Goal: Find specific page/section: Find specific page/section

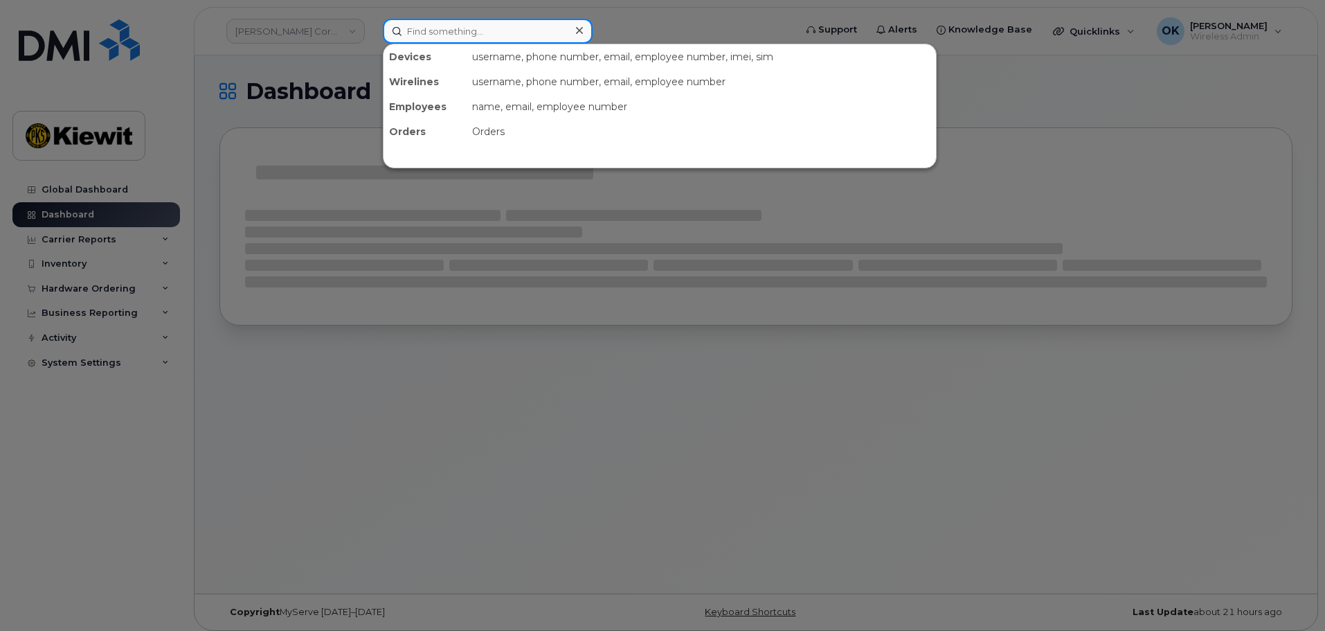
click at [442, 33] on input at bounding box center [488, 31] width 210 height 25
paste input "498553"
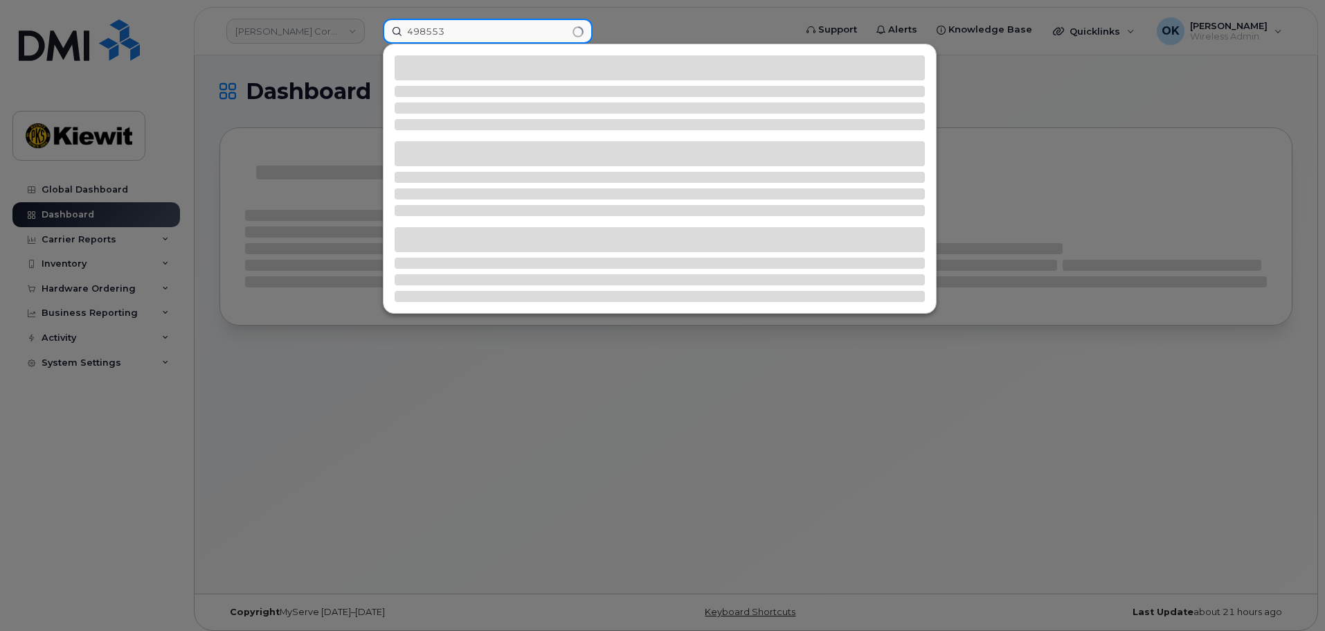
type input "498553"
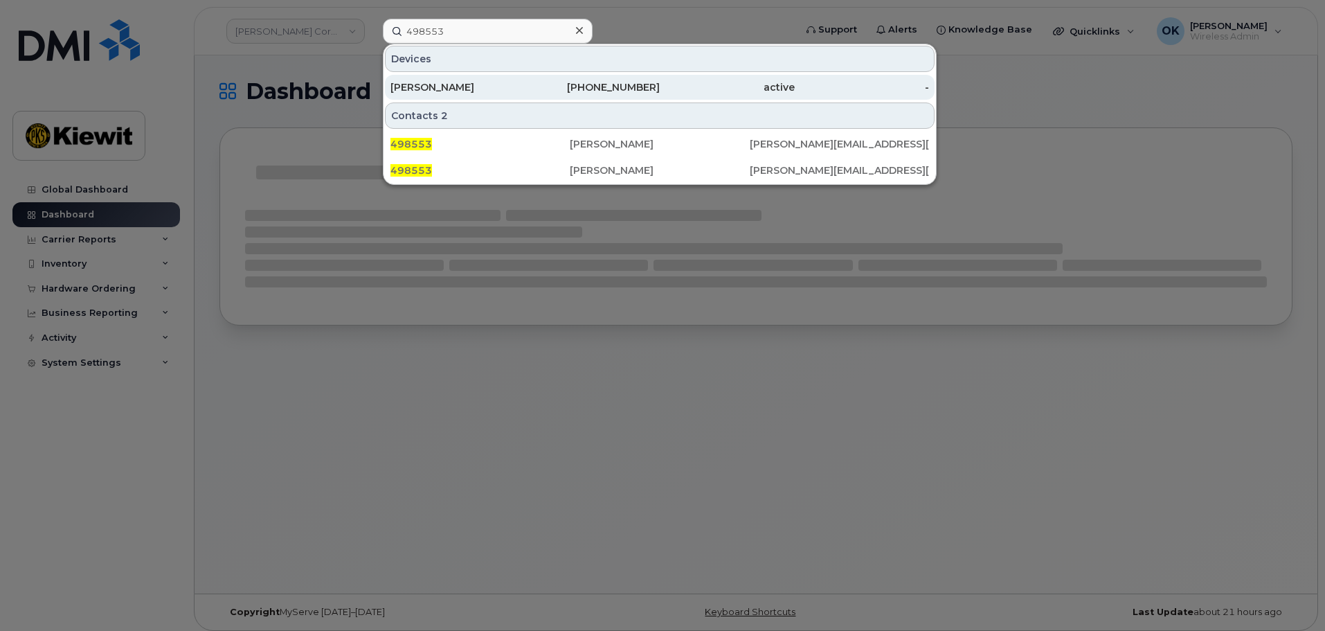
click at [599, 84] on div "[PHONE_NUMBER]" at bounding box center [592, 87] width 135 height 14
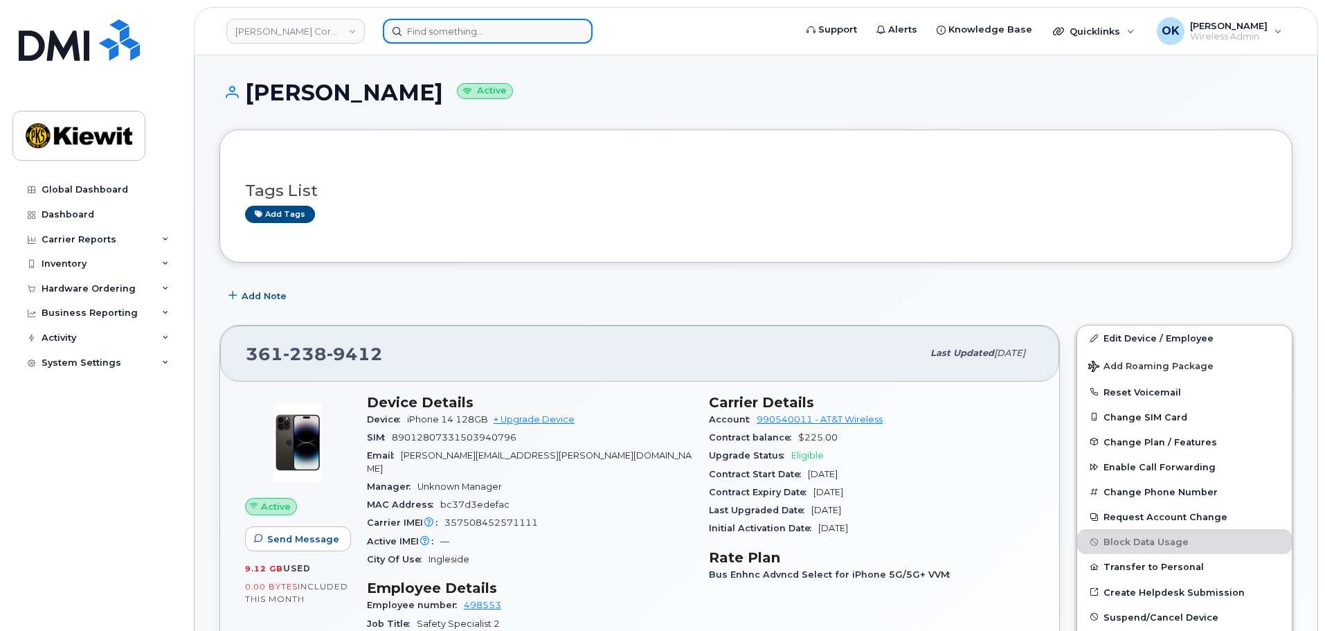
click at [460, 31] on input at bounding box center [488, 31] width 210 height 25
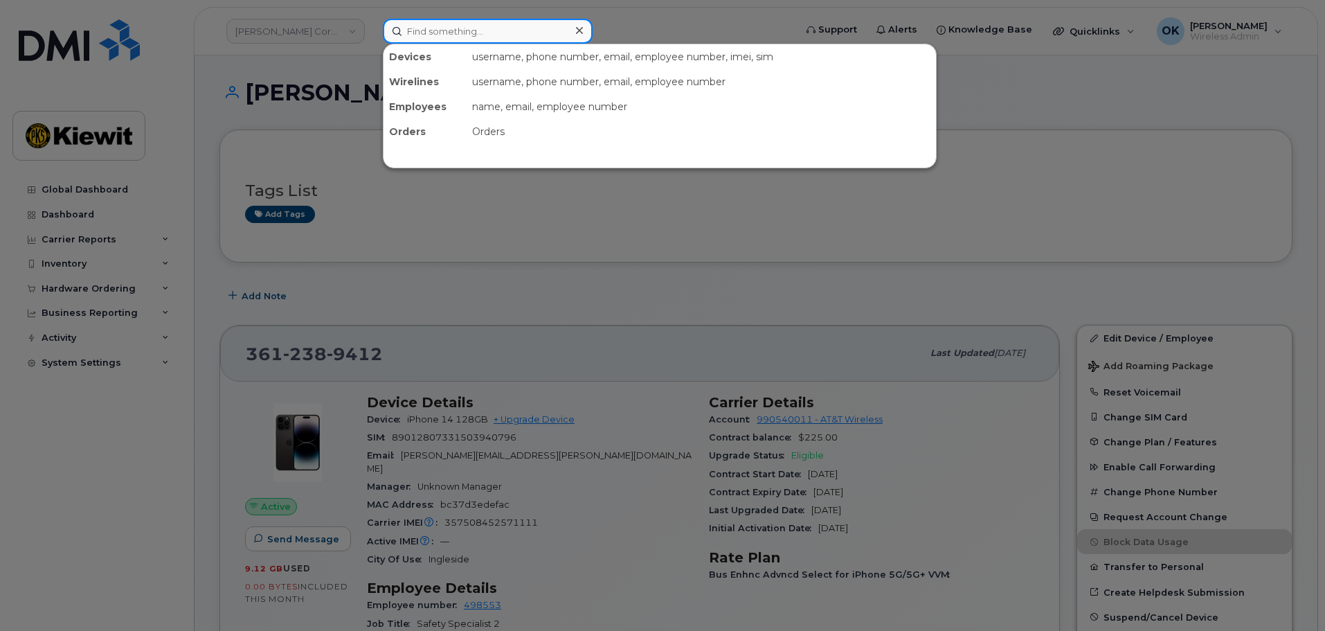
click at [460, 31] on input at bounding box center [488, 31] width 210 height 25
click at [654, 38] on div at bounding box center [662, 315] width 1325 height 631
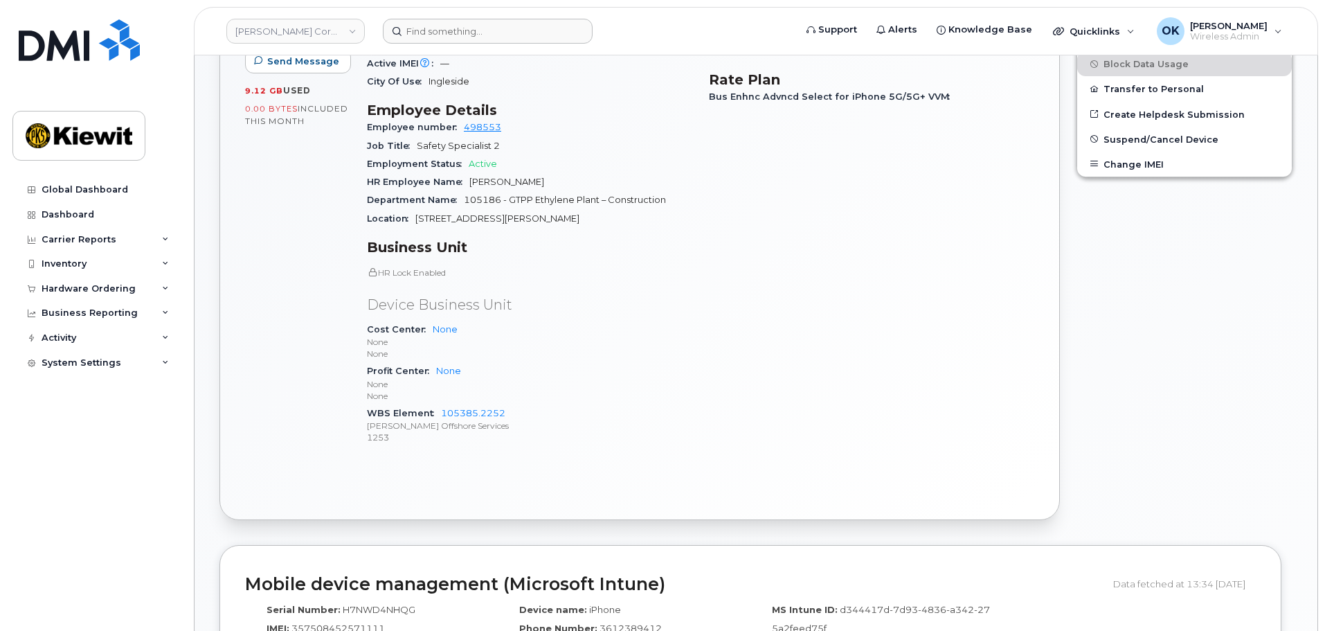
scroll to position [346, 0]
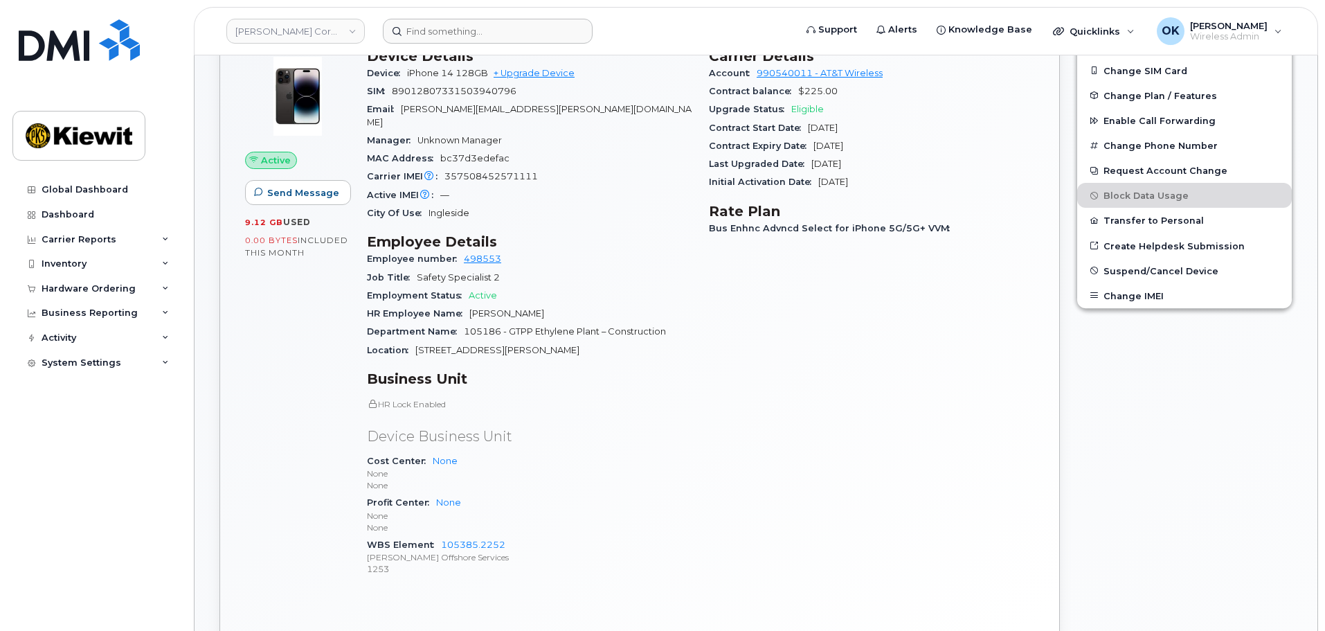
click at [571, 406] on div "HR Lock Enabled Device Business Unit Cost Center None None None Profit Center N…" at bounding box center [529, 487] width 325 height 179
click at [568, 410] on div "HR Lock Enabled Device Business Unit Cost Center None None None Profit Center N…" at bounding box center [529, 487] width 325 height 179
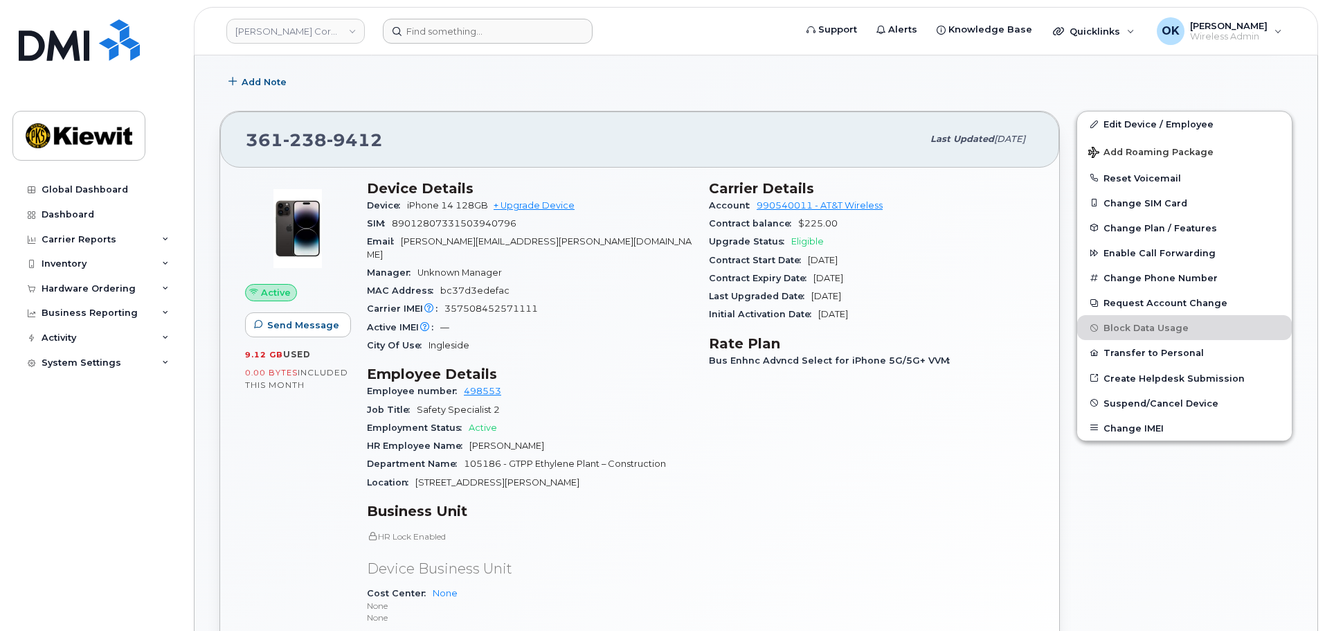
scroll to position [208, 0]
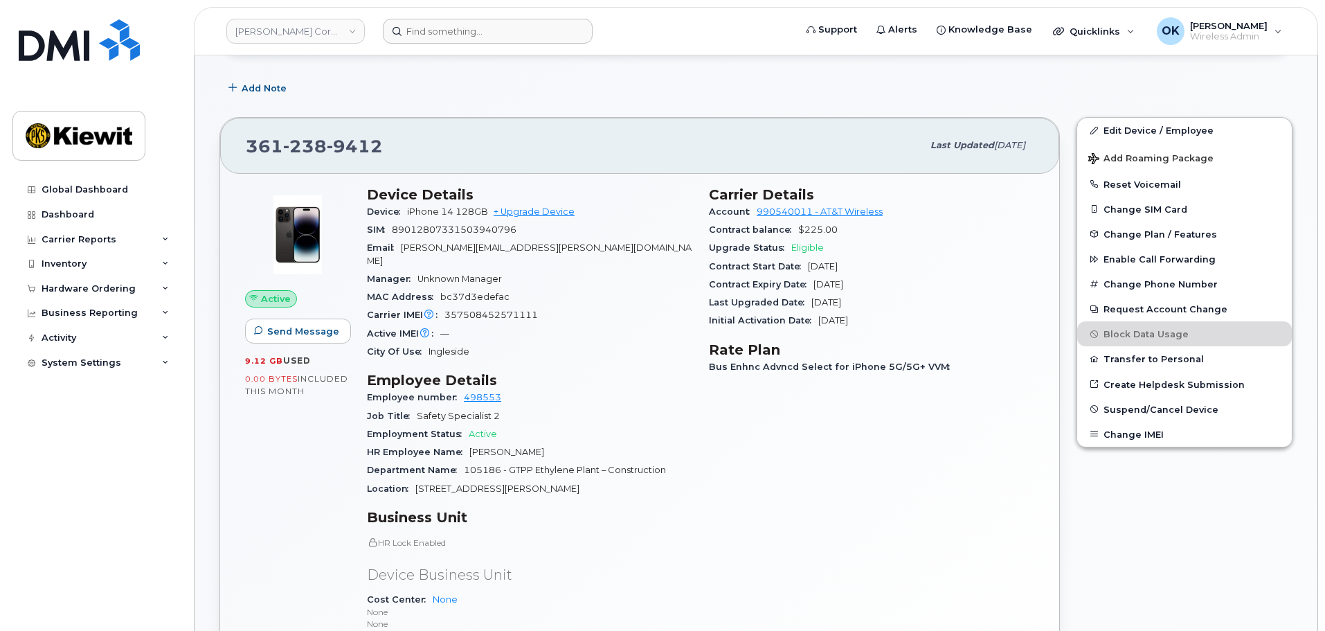
click at [602, 407] on div "Job Title Safety Specialist 2" at bounding box center [529, 416] width 325 height 18
click at [433, 34] on input at bounding box center [488, 31] width 210 height 25
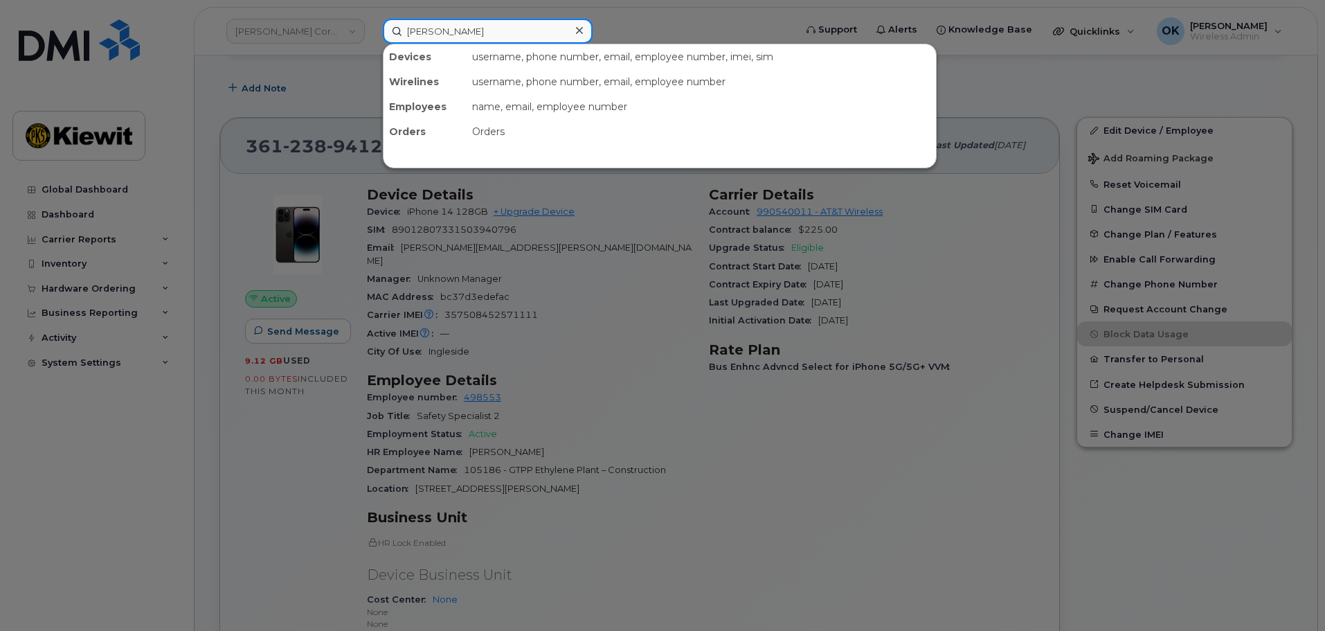
type input "Robert Burbank"
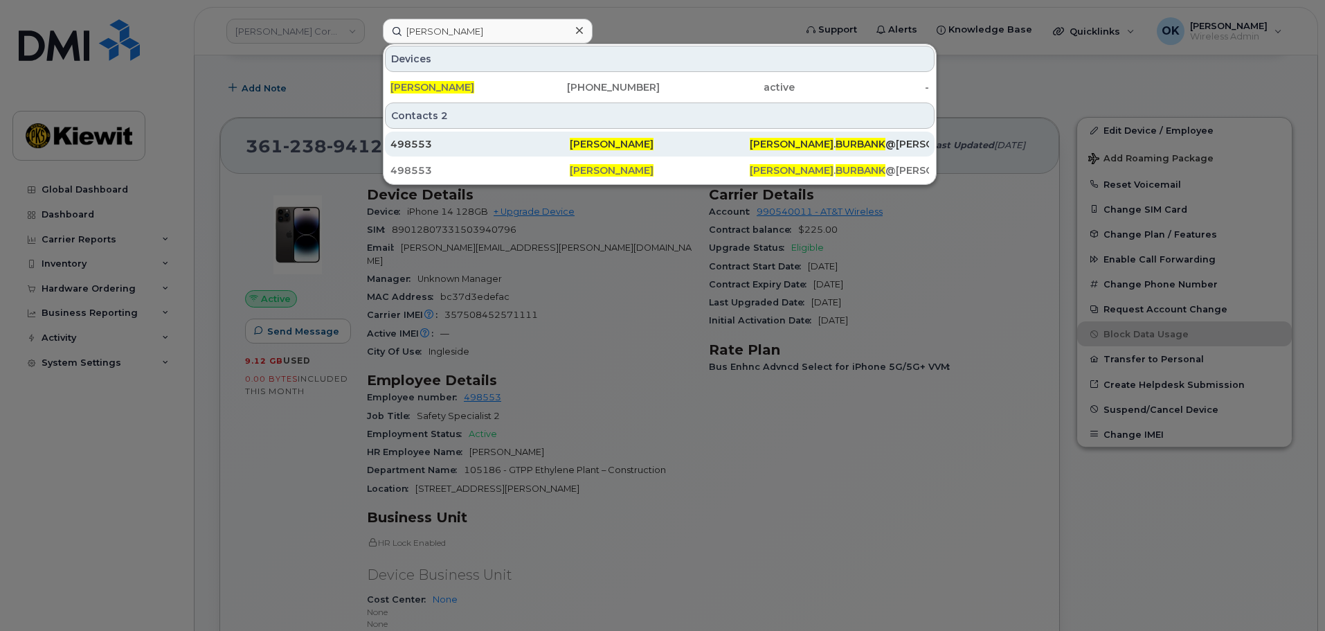
click at [678, 146] on div "[PERSON_NAME]" at bounding box center [659, 144] width 179 height 14
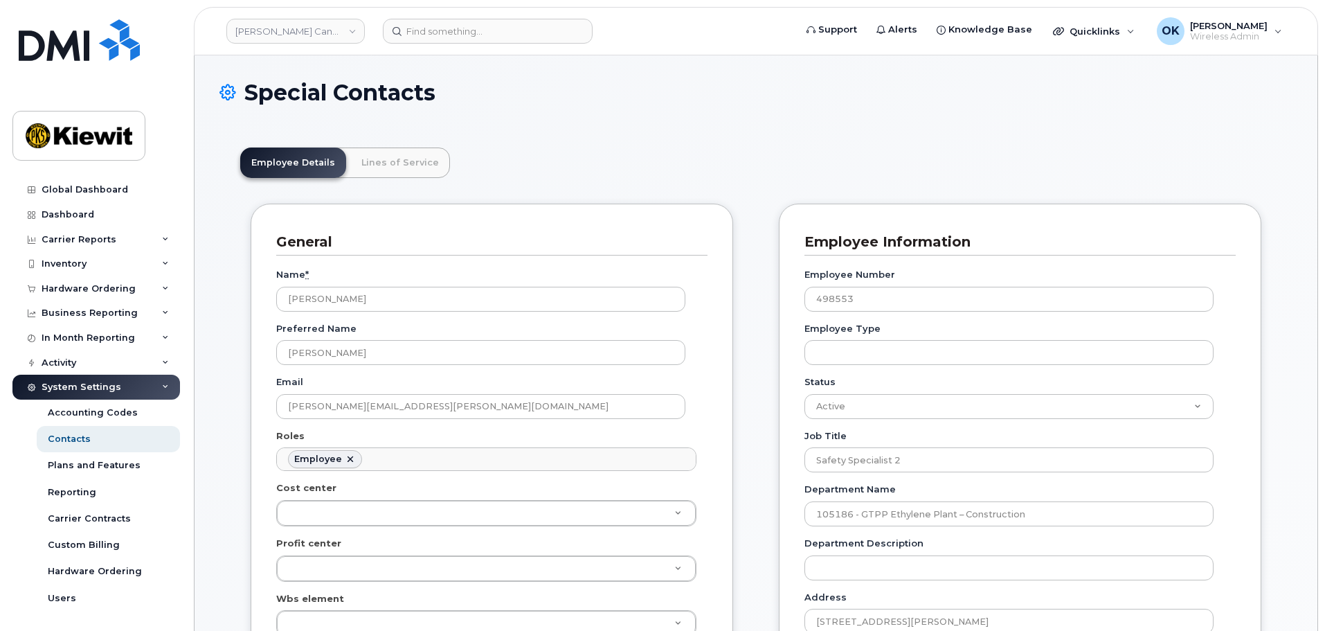
click at [360, 166] on link "Lines of Service" at bounding box center [400, 162] width 100 height 30
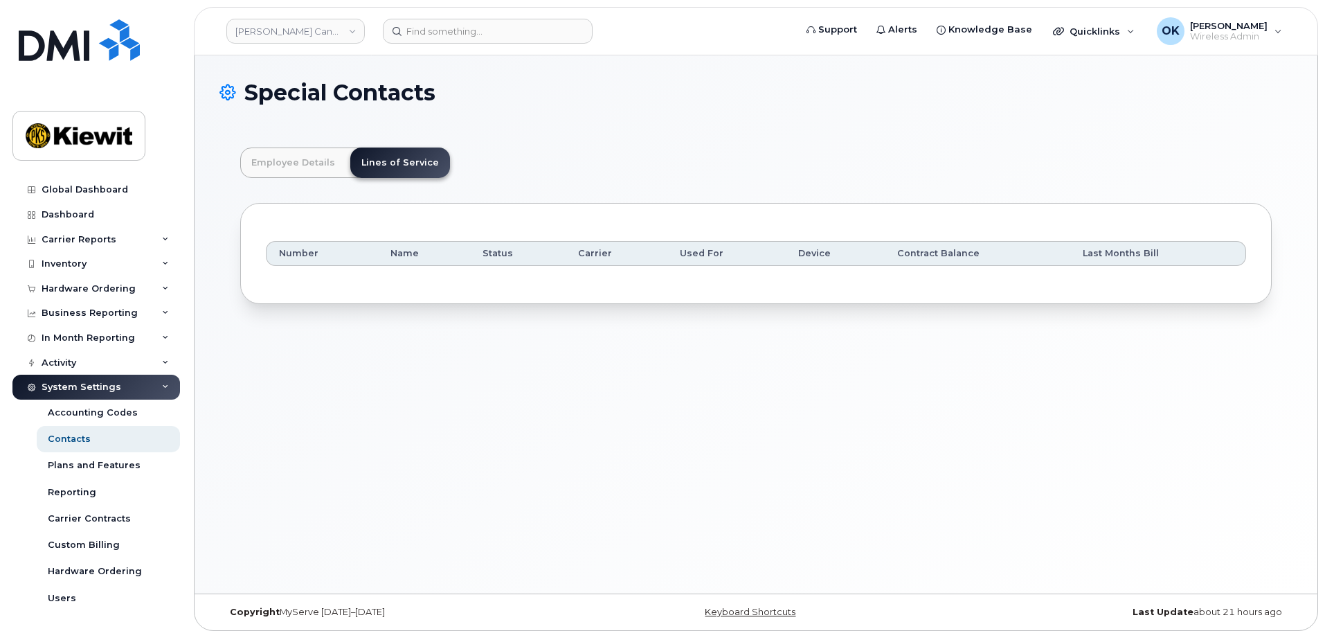
drag, startPoint x: 606, startPoint y: 150, endPoint x: 329, endPoint y: 150, distance: 276.9
click at [590, 152] on header "Employee Details Lines of Service" at bounding box center [755, 162] width 1031 height 30
click at [314, 154] on link "Employee Details" at bounding box center [293, 162] width 106 height 30
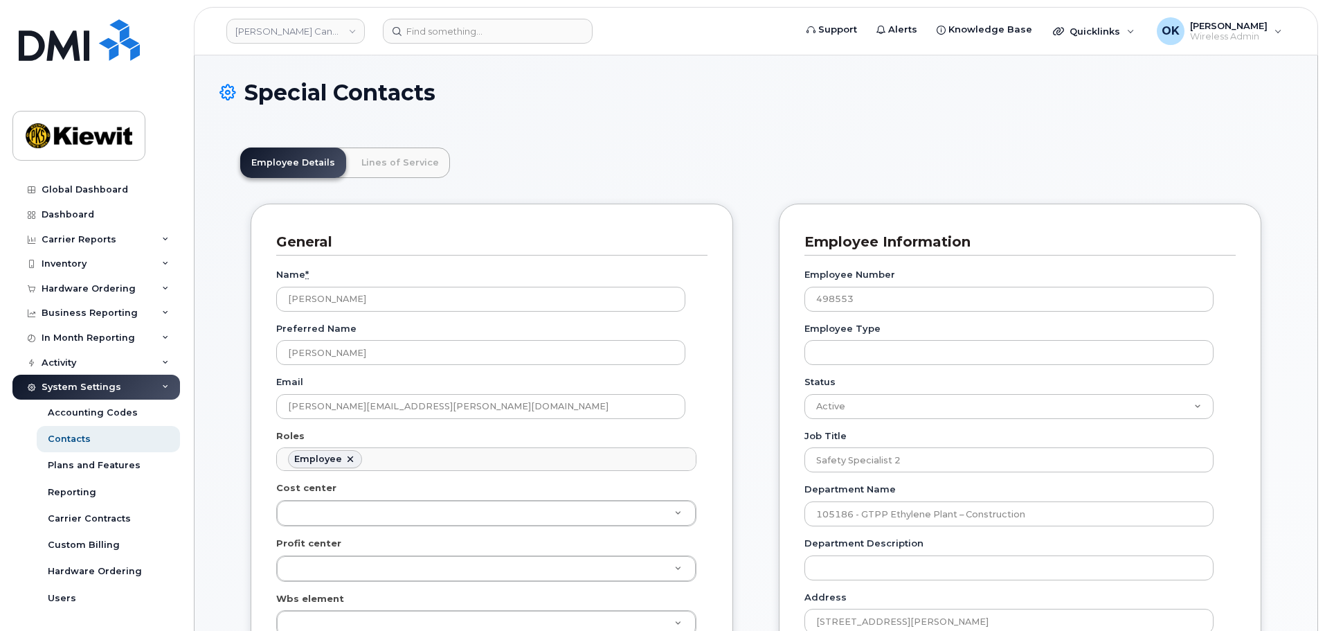
click at [677, 159] on header "Employee Details Lines of Service" at bounding box center [755, 162] width 1031 height 30
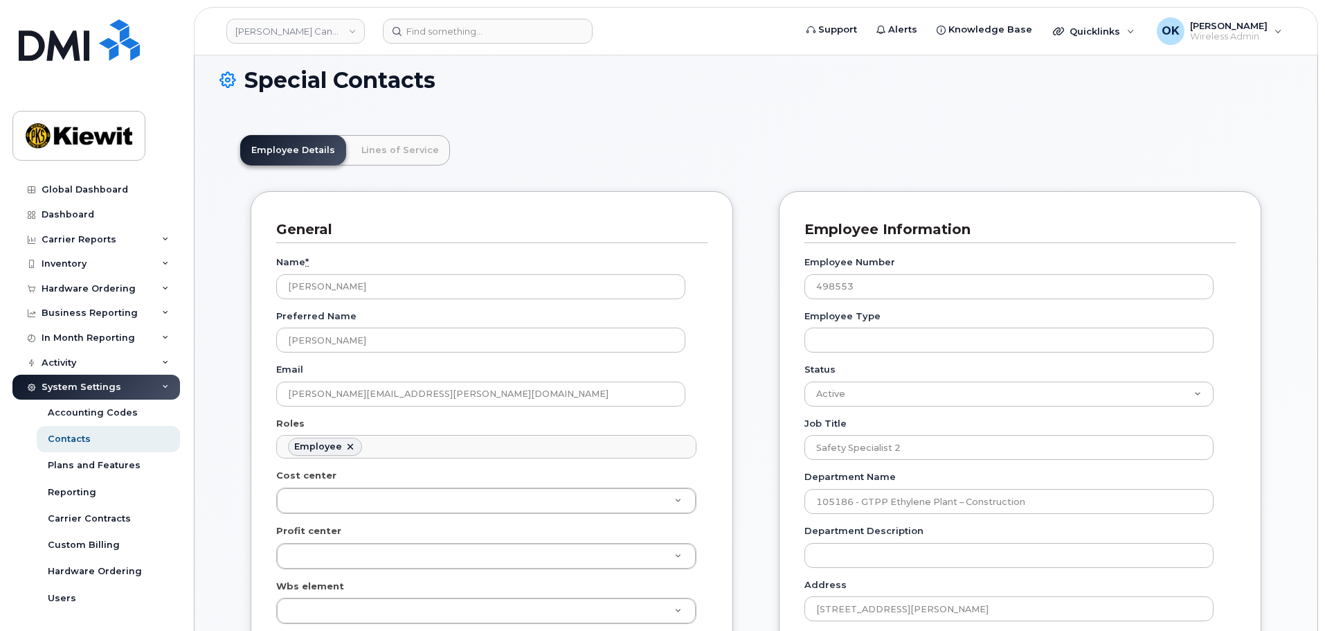
scroll to position [0, 0]
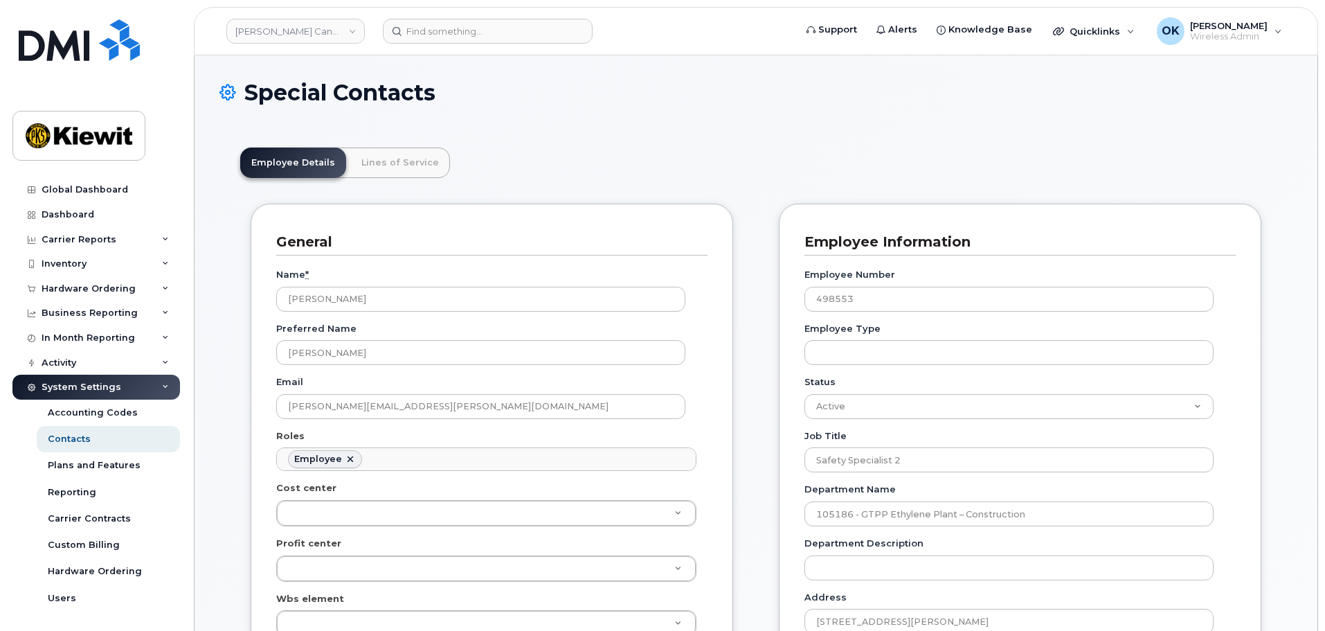
click at [505, 160] on header "Employee Details Lines of Service" at bounding box center [755, 162] width 1031 height 30
click at [487, 103] on h1 "Special Contacts" at bounding box center [755, 92] width 1073 height 24
click at [334, 25] on link "Kiewit Canada Inc" at bounding box center [295, 31] width 138 height 25
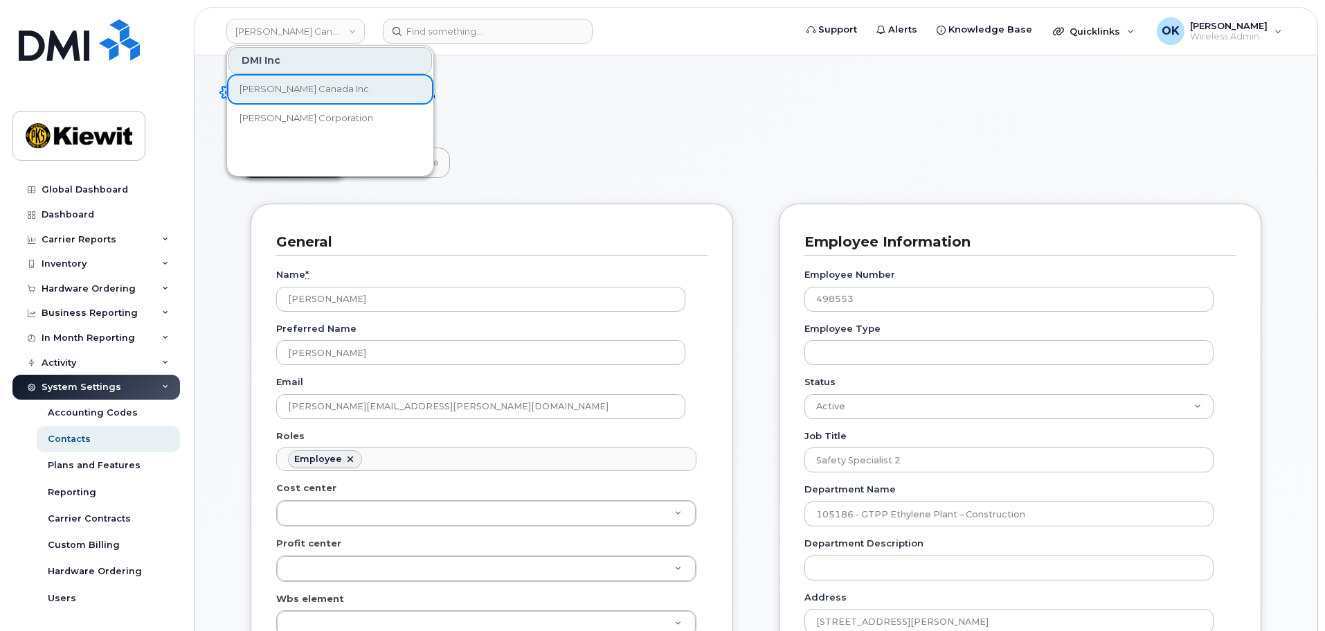
click at [327, 65] on div "DMI Inc" at bounding box center [330, 60] width 204 height 27
click at [377, 51] on div "DMI Inc" at bounding box center [330, 60] width 204 height 27
click at [266, 58] on div "DMI Inc" at bounding box center [330, 60] width 204 height 27
drag, startPoint x: 593, startPoint y: 116, endPoint x: 451, endPoint y: 111, distance: 142.7
click at [592, 116] on div "Special Contacts" at bounding box center [755, 103] width 1073 height 46
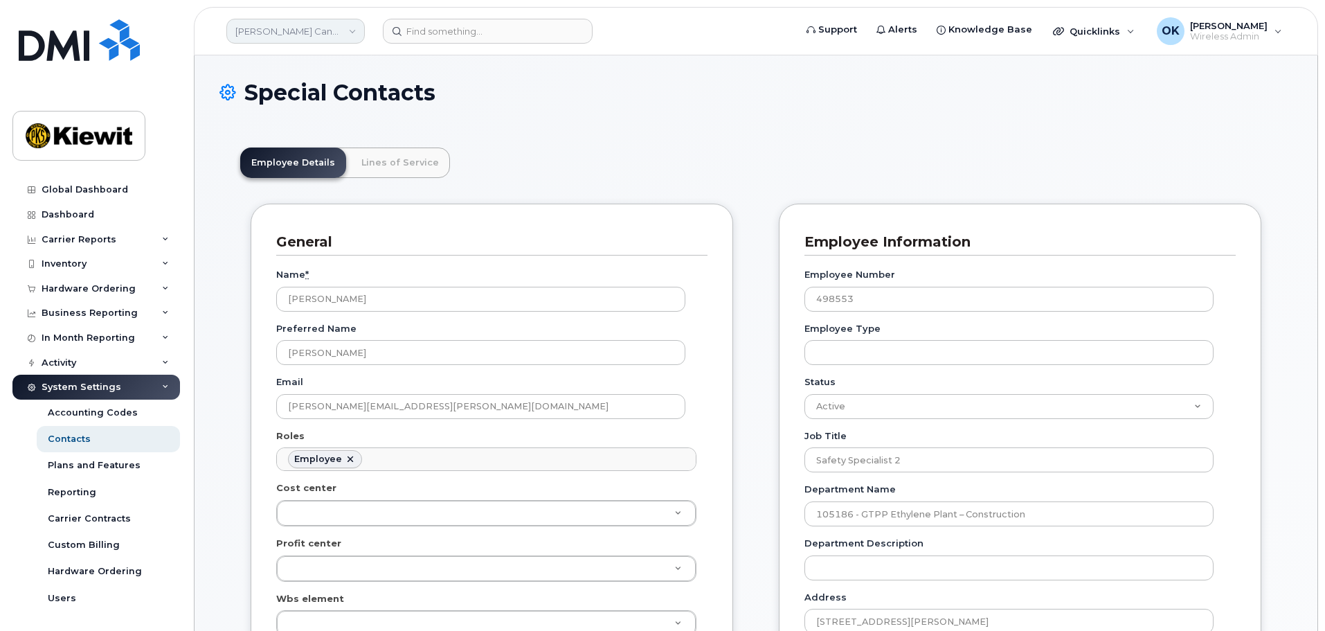
click at [327, 28] on link "[PERSON_NAME] Canada Inc" at bounding box center [295, 31] width 138 height 25
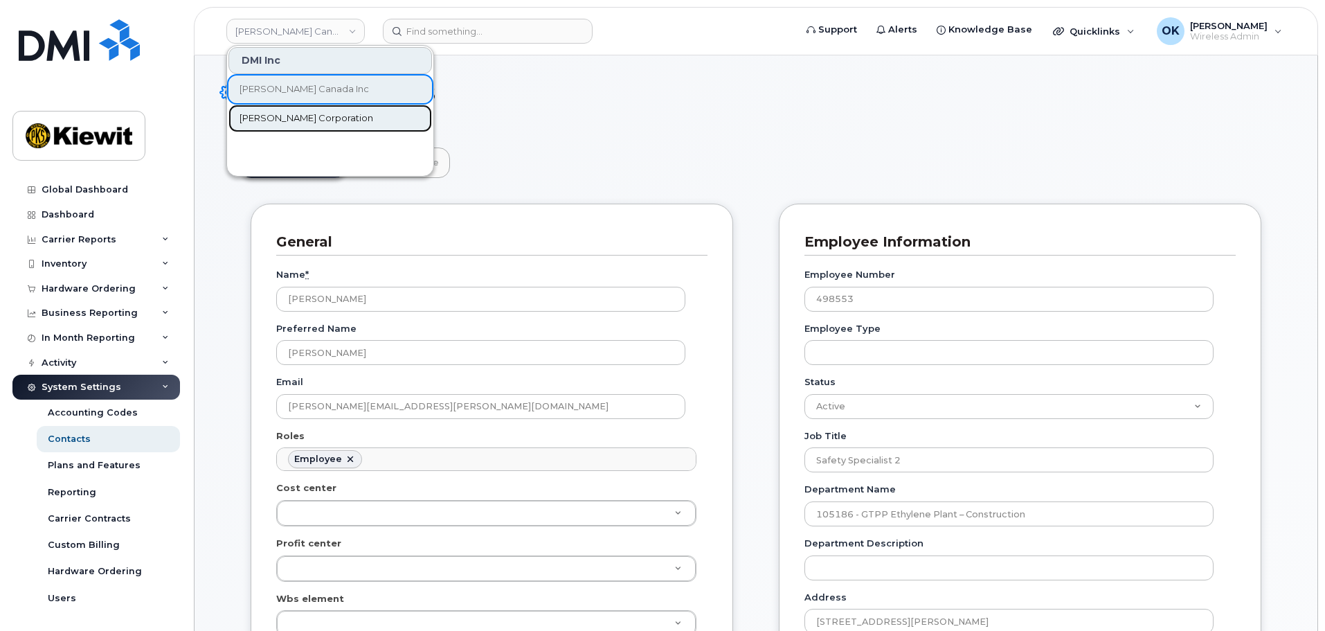
click at [382, 121] on link "[PERSON_NAME] Corporation" at bounding box center [330, 119] width 204 height 28
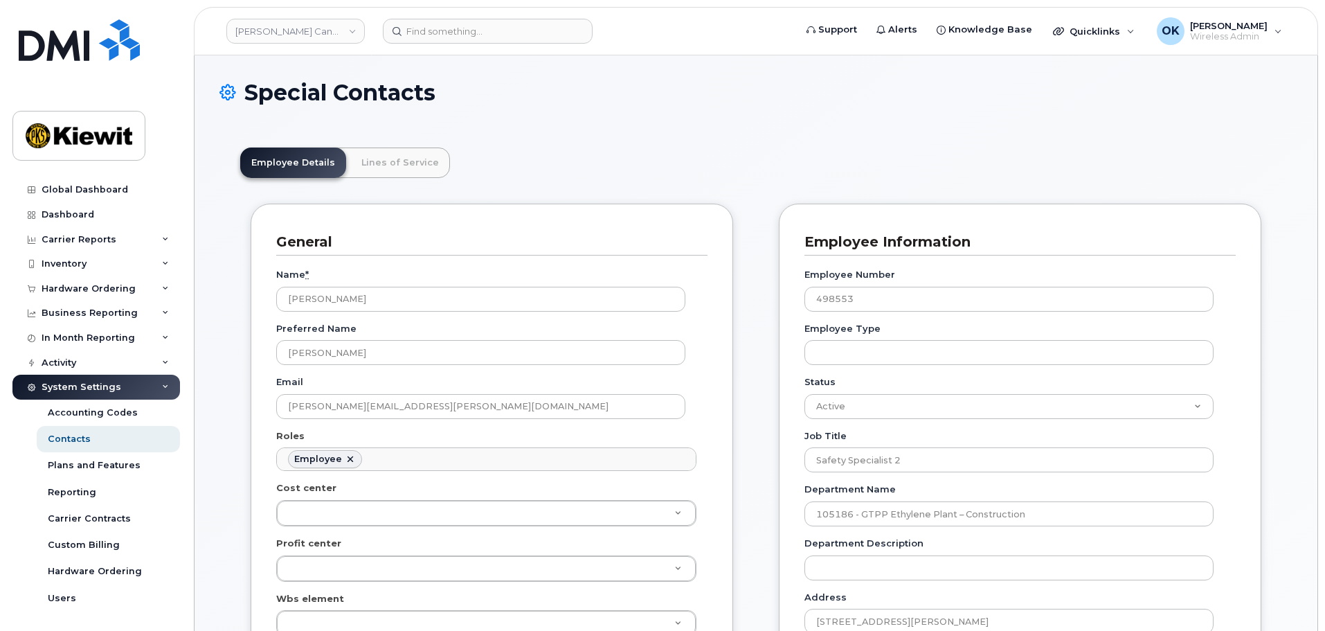
click at [480, 80] on h1 "Special Contacts" at bounding box center [755, 92] width 1073 height 24
click at [476, 29] on input at bounding box center [488, 31] width 210 height 25
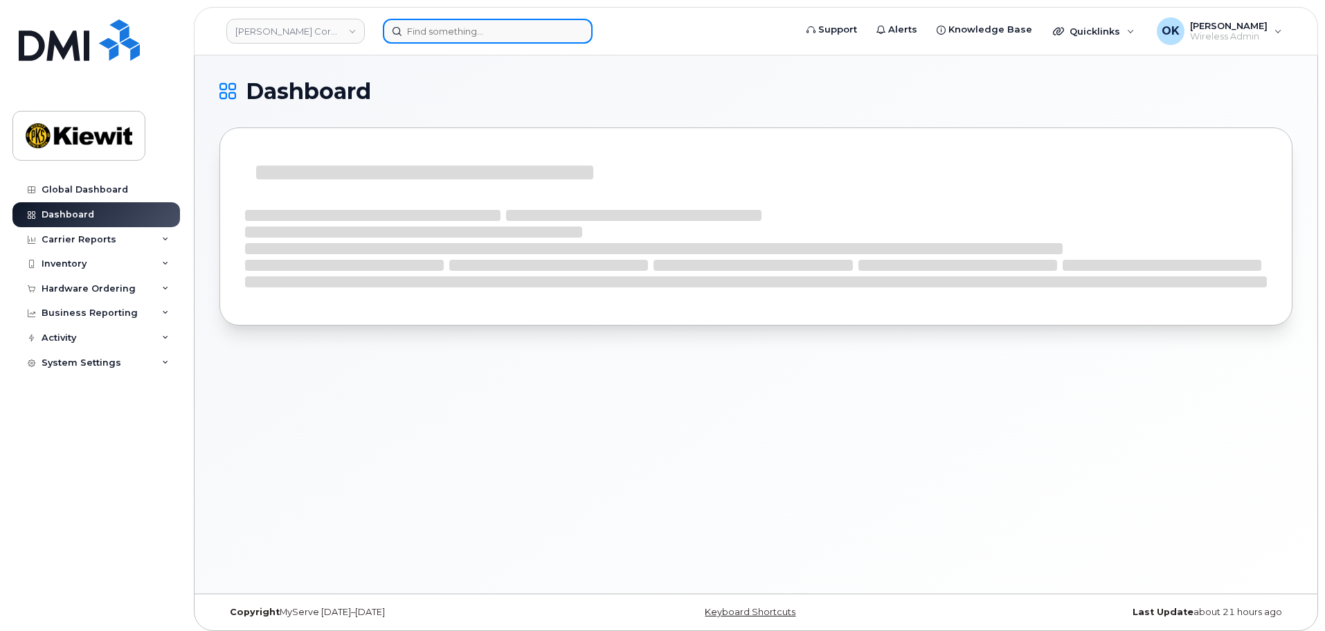
click at [503, 32] on input at bounding box center [488, 31] width 210 height 25
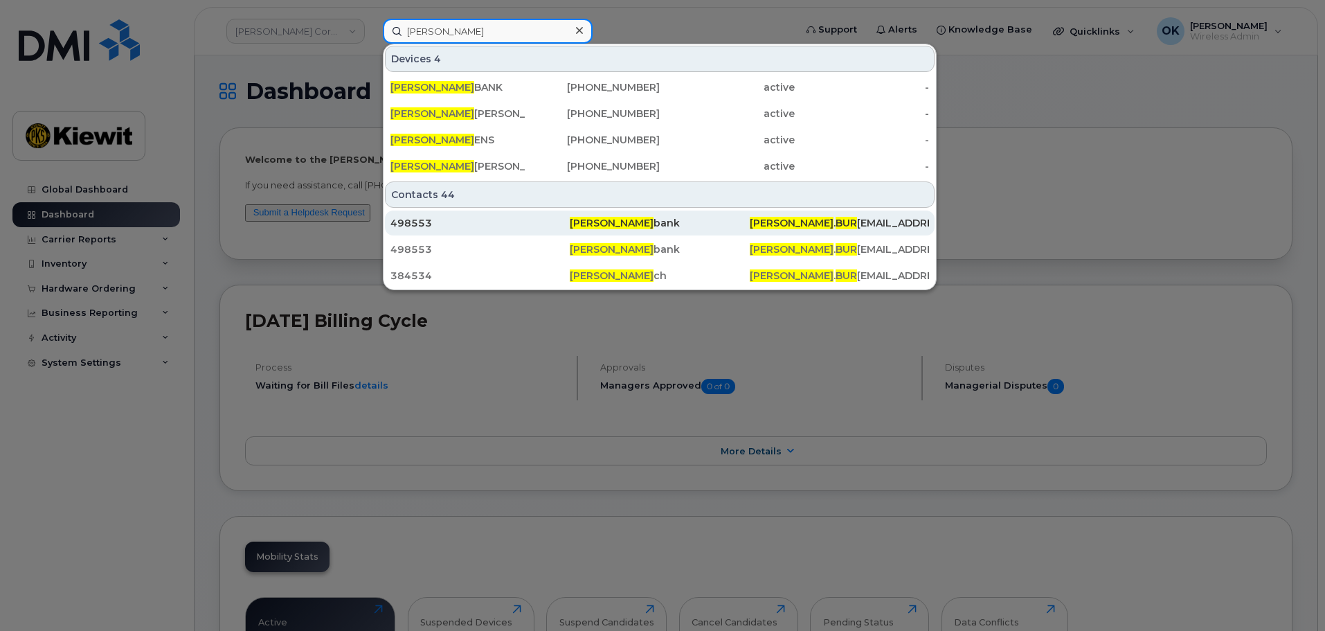
type input "[PERSON_NAME]"
click at [641, 226] on div "Robert Bur bank" at bounding box center [659, 223] width 179 height 14
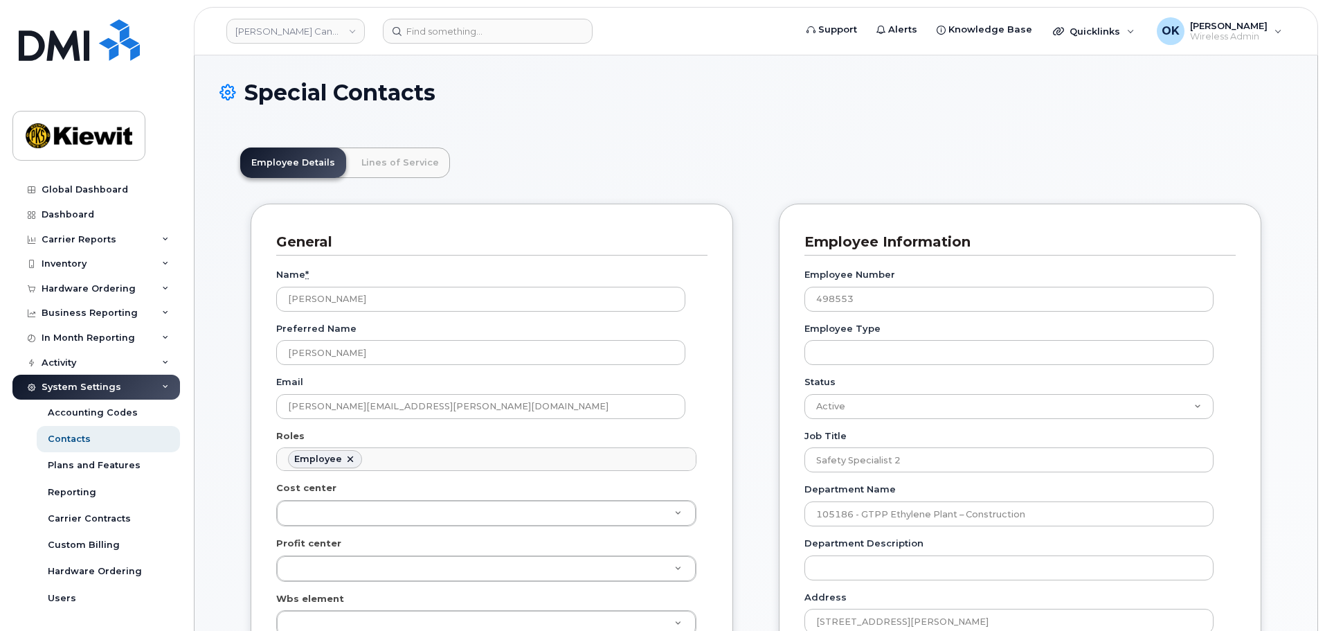
scroll to position [41, 0]
click at [377, 159] on link "Lines of Service" at bounding box center [400, 162] width 100 height 30
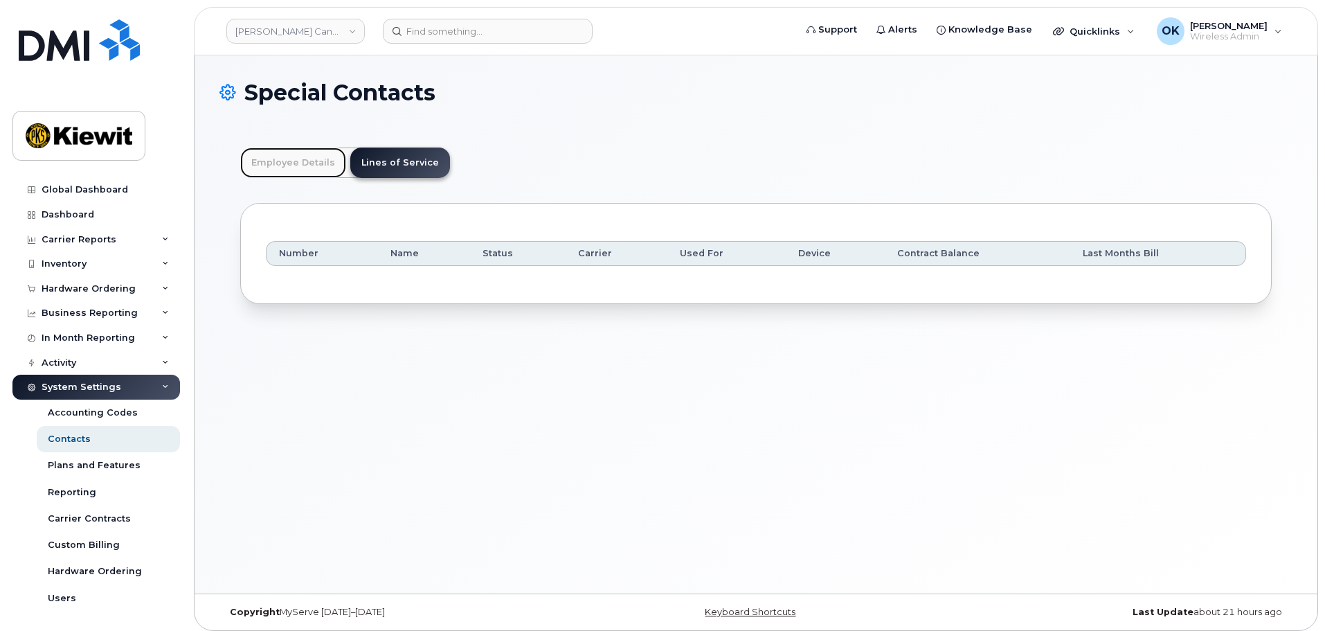
click at [281, 160] on link "Employee Details" at bounding box center [293, 162] width 106 height 30
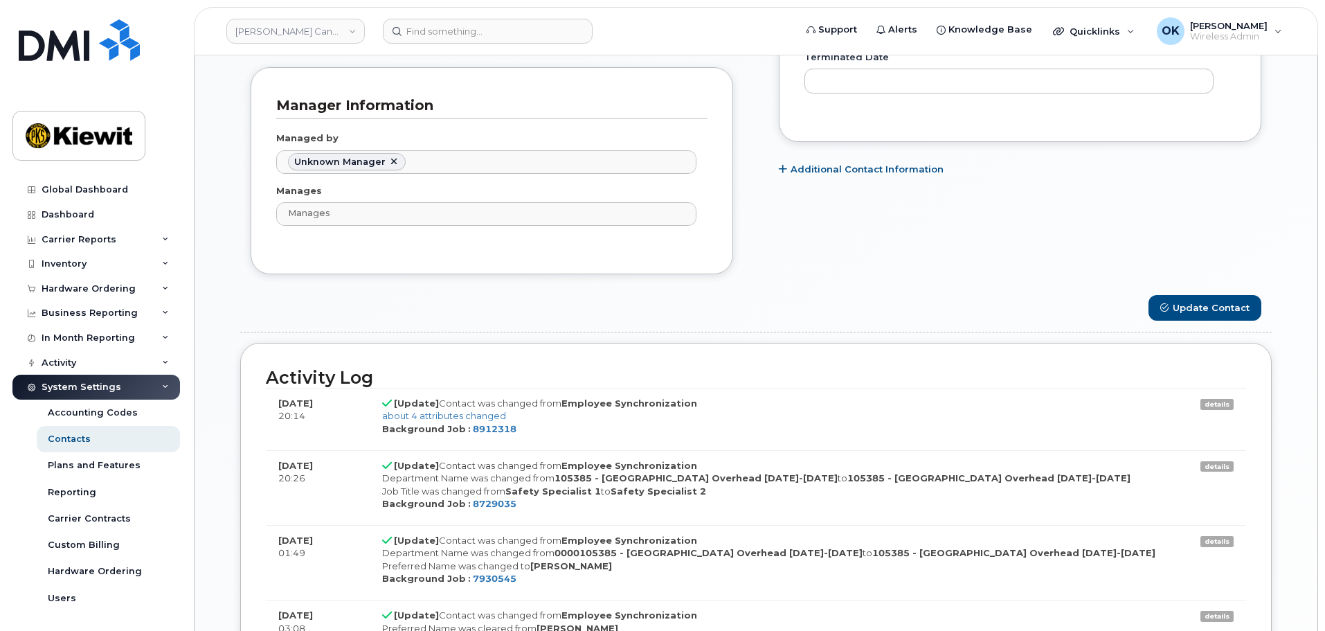
scroll to position [1038, 0]
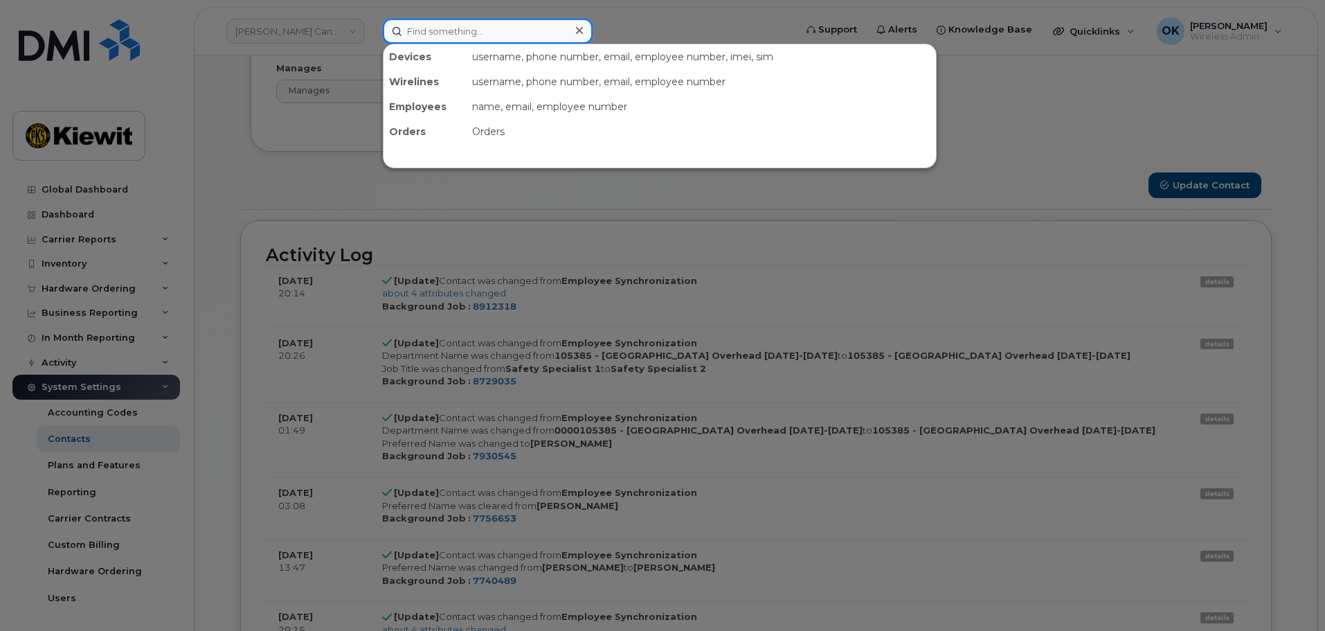
click at [496, 43] on input at bounding box center [488, 31] width 210 height 25
paste input "Michael.Pippin"
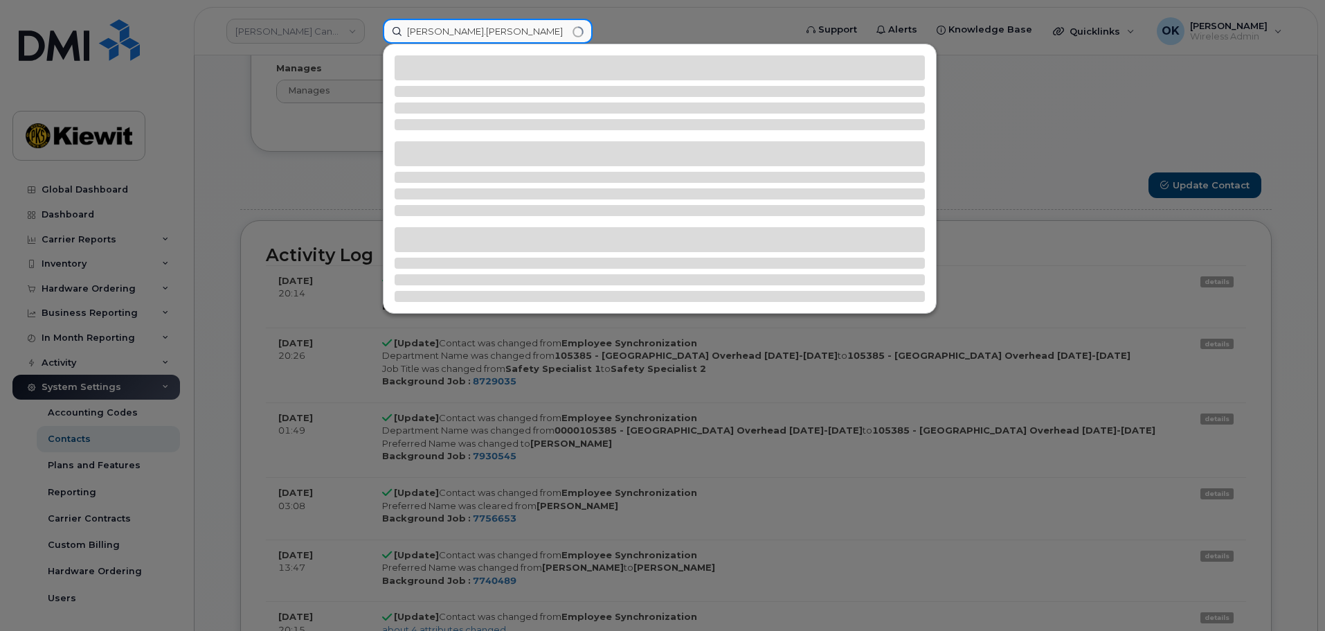
type input "Michael.Pippin"
click at [322, 24] on div at bounding box center [662, 315] width 1325 height 631
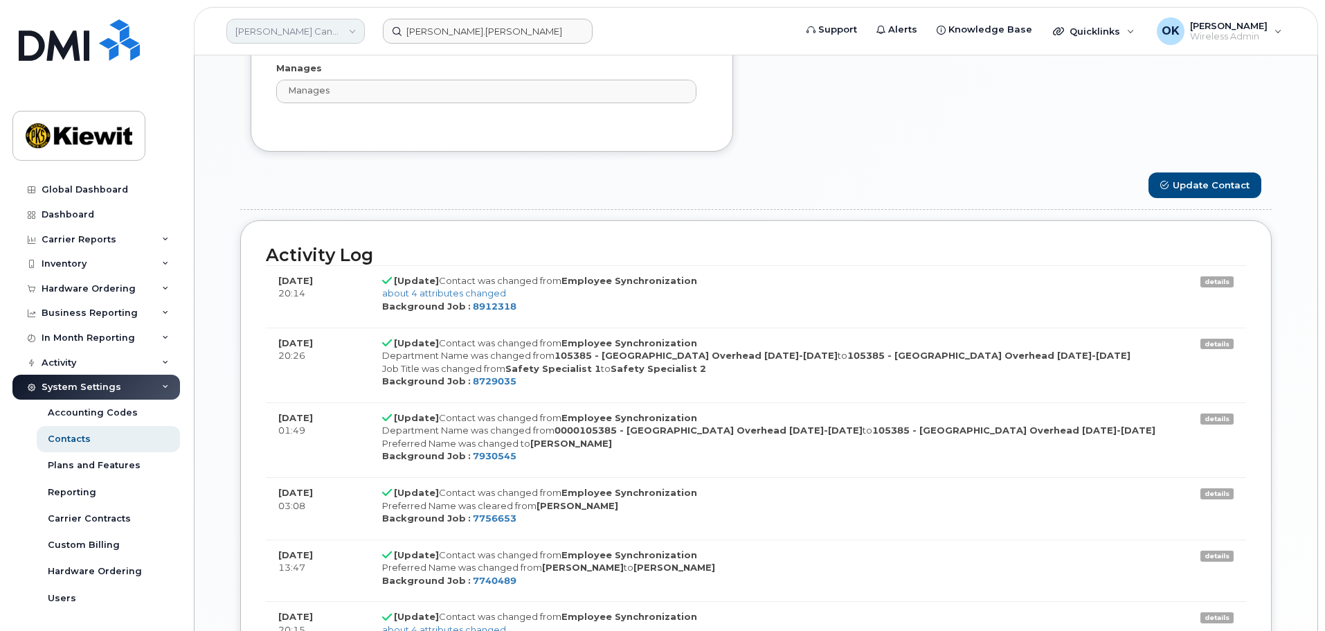
click at [326, 32] on link "Kiewit Canada Inc" at bounding box center [295, 31] width 138 height 25
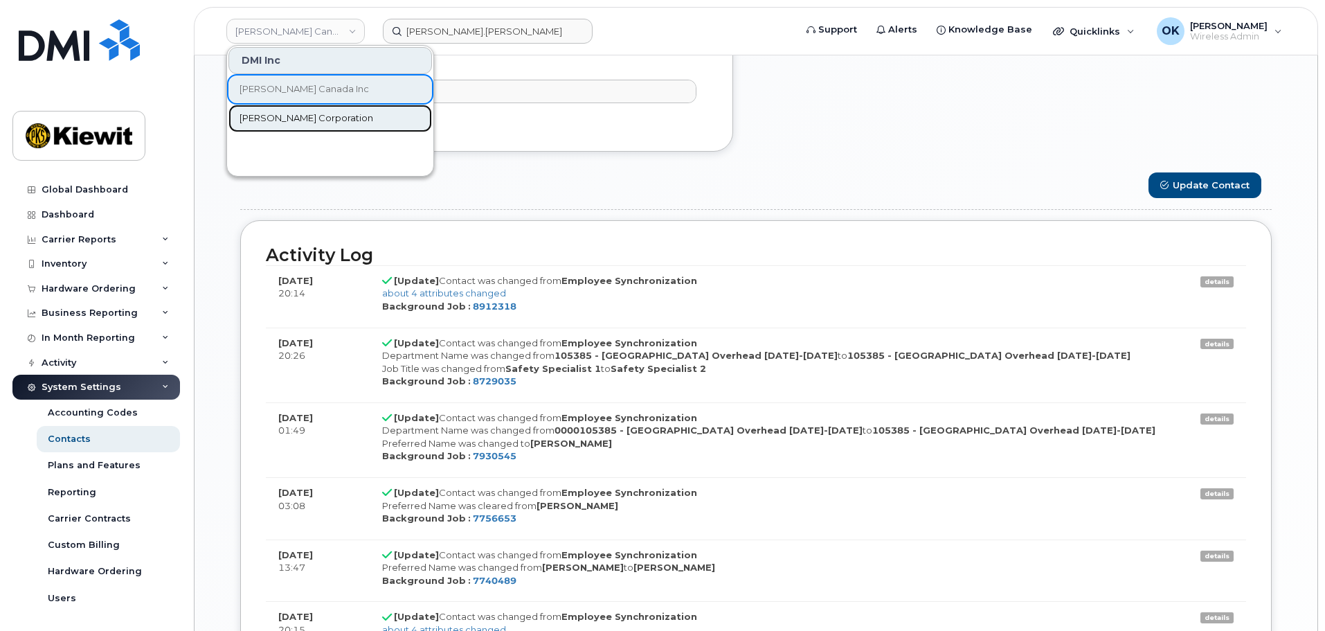
click at [327, 108] on link "[PERSON_NAME] Corporation" at bounding box center [330, 119] width 204 height 28
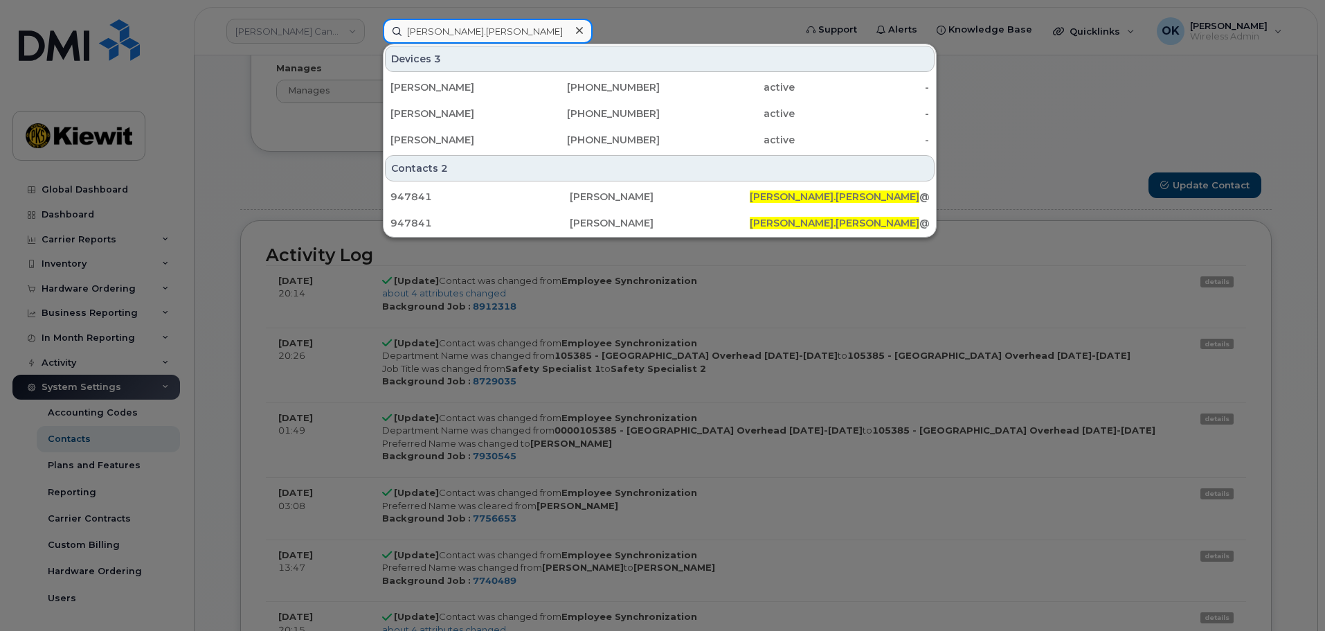
click at [478, 34] on input "Michael.Pippin" at bounding box center [488, 31] width 210 height 25
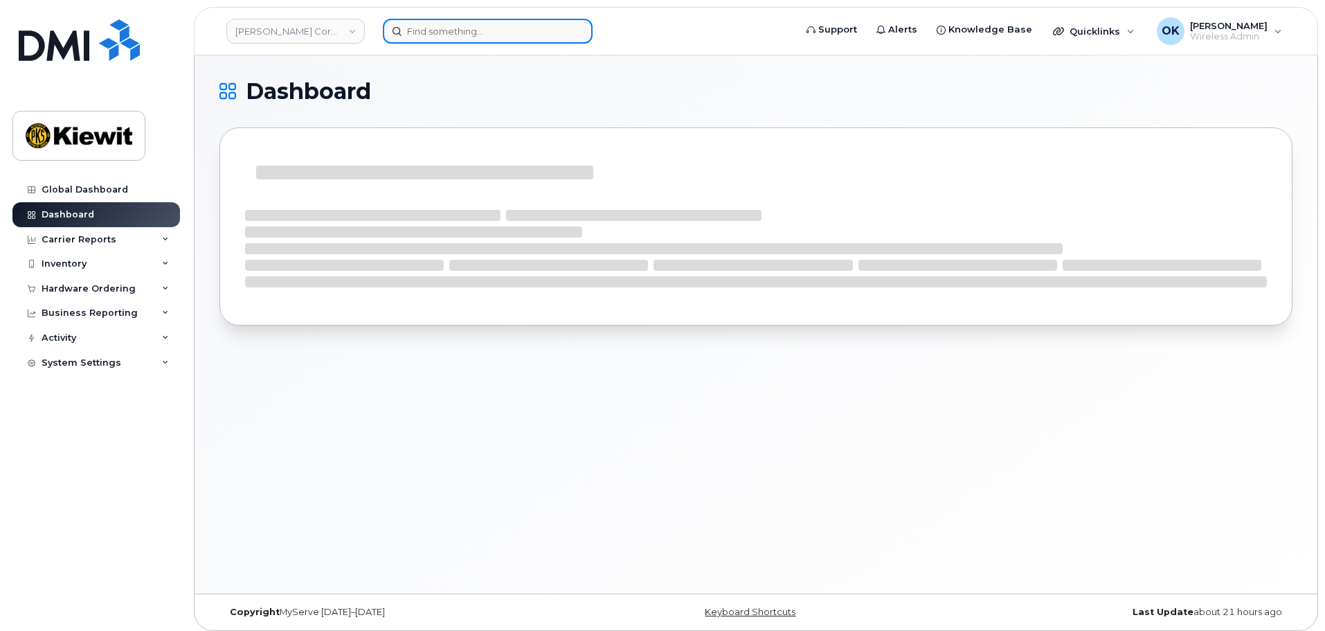
click at [459, 39] on input at bounding box center [488, 31] width 210 height 25
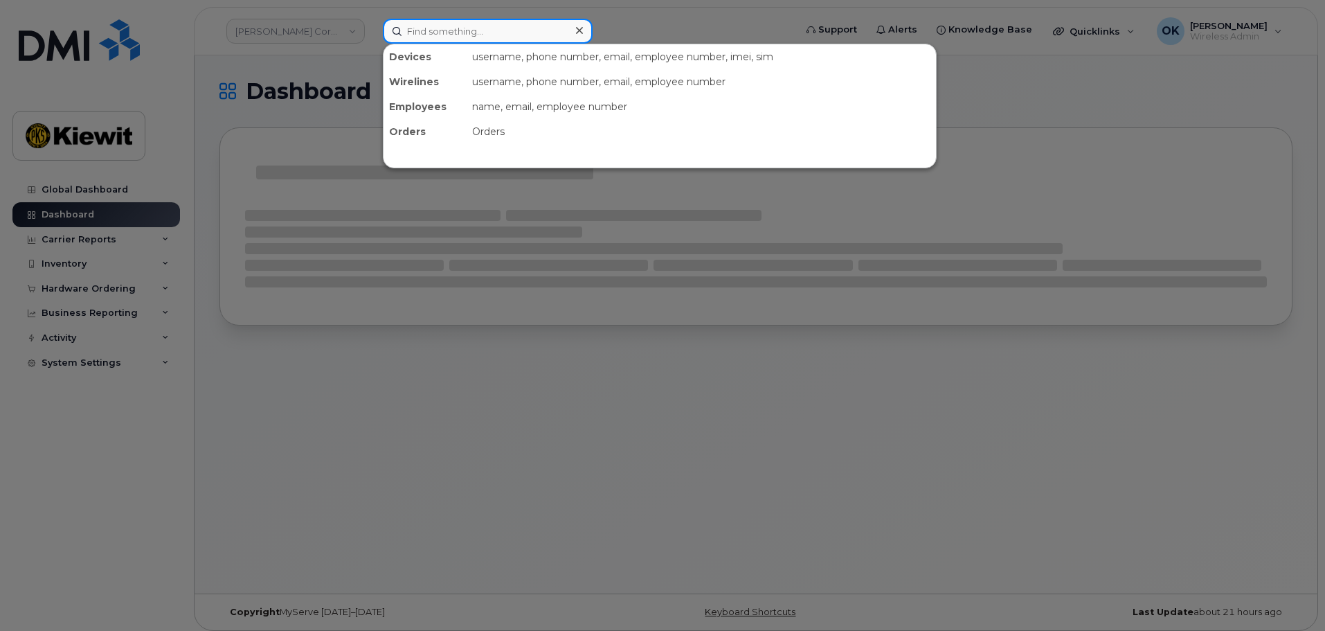
paste input "Michael.Pippin"
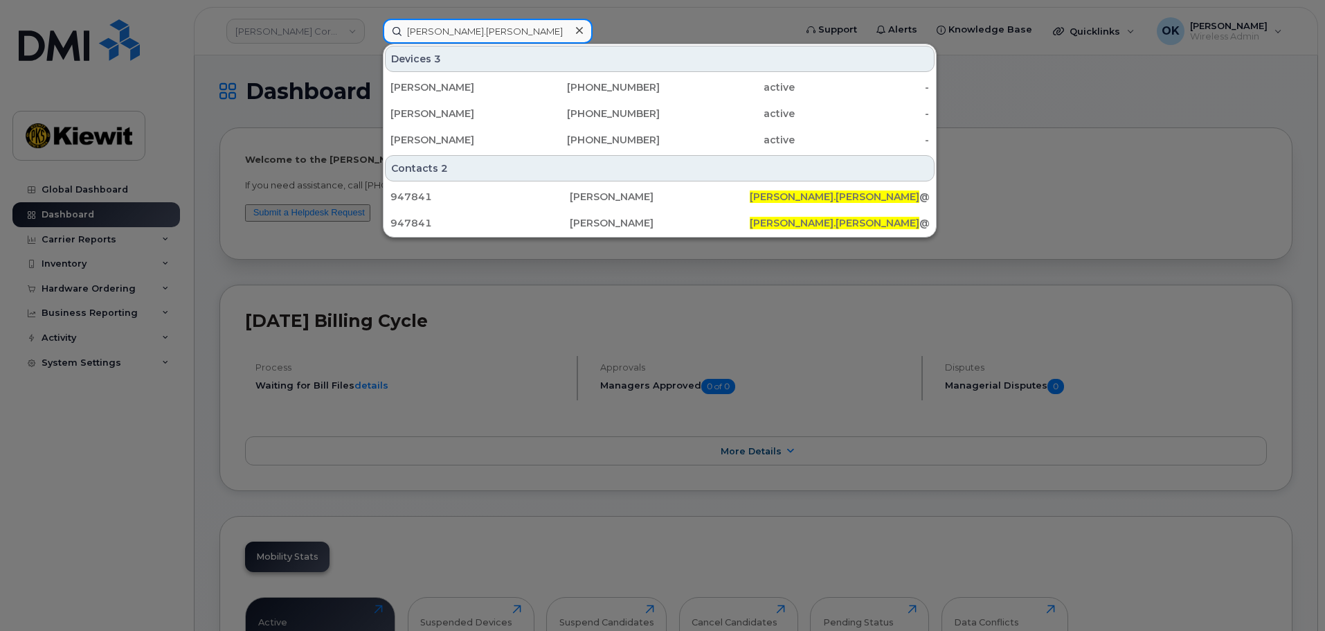
drag, startPoint x: 489, startPoint y: 36, endPoint x: 262, endPoint y: 24, distance: 227.3
click at [372, 24] on div "Michael.Pippin Devices 3 MICHAEL PIPPIN 979-236-6308 active - MICHAEL PIPPIN 97…" at bounding box center [584, 31] width 425 height 25
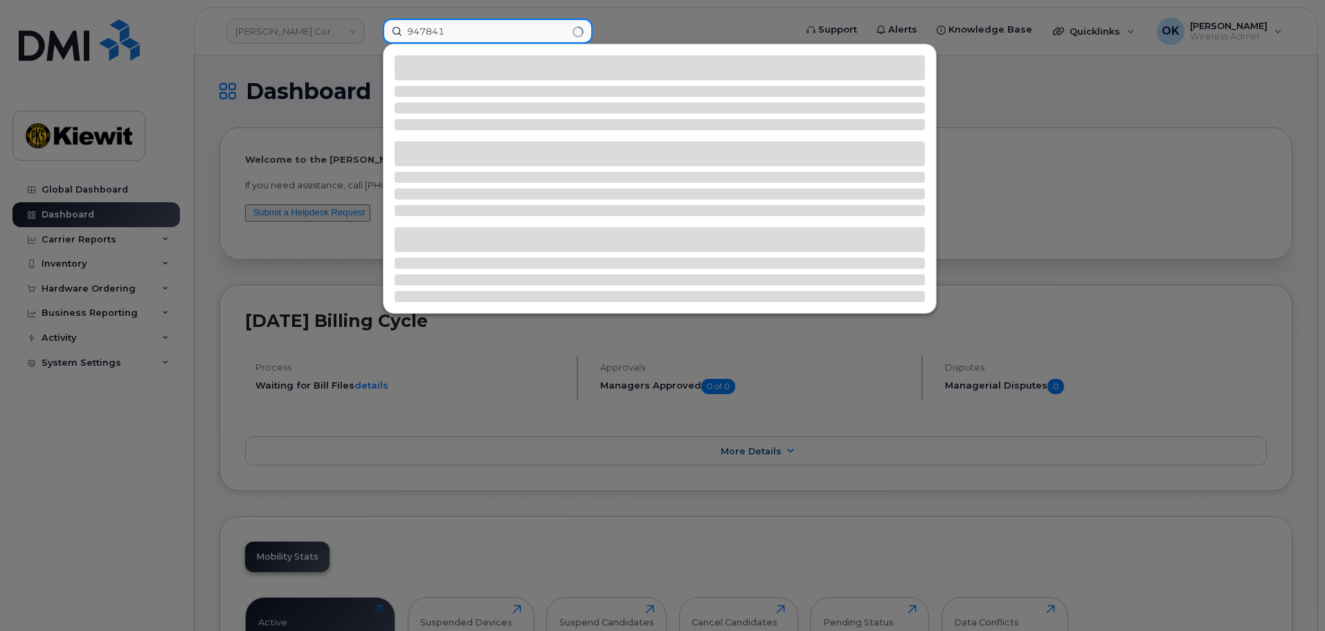
type input "947841"
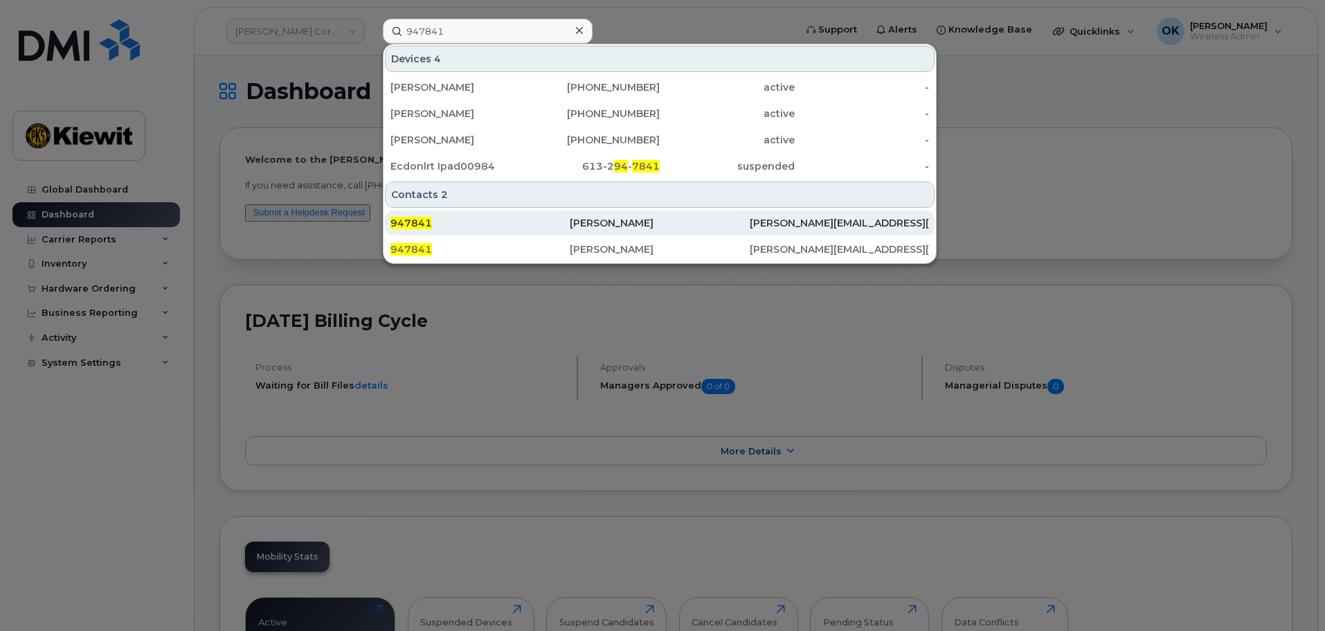
click at [561, 216] on div "947841" at bounding box center [479, 222] width 179 height 25
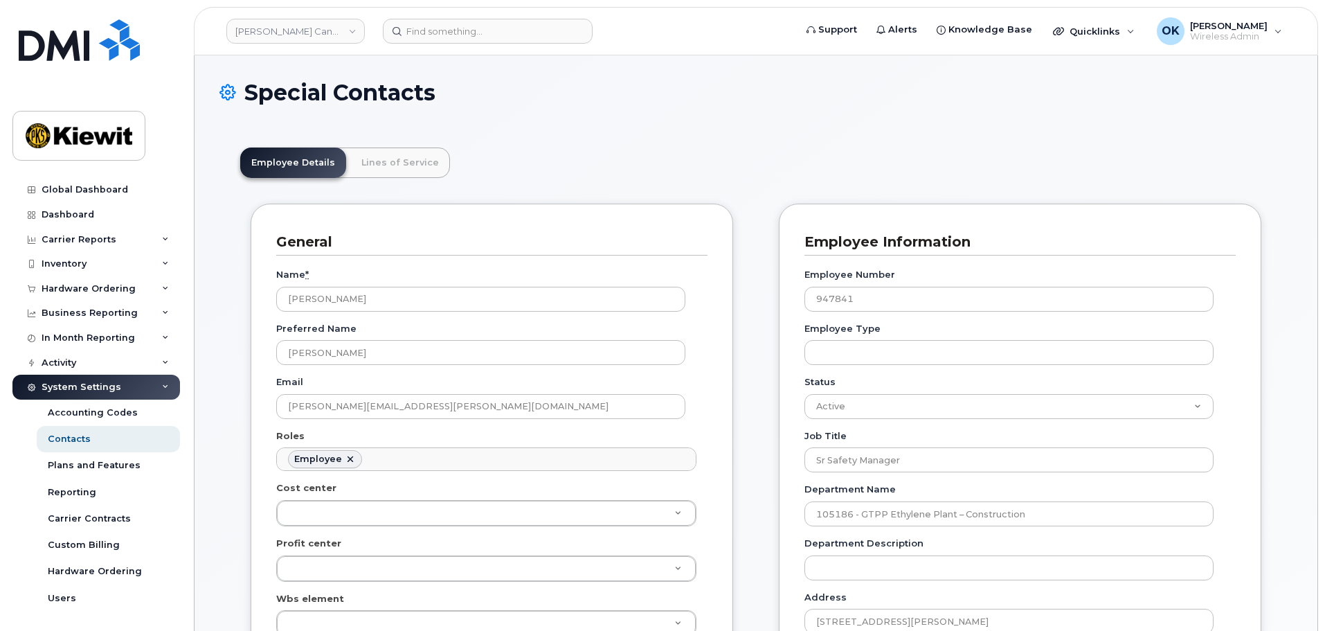
scroll to position [41, 0]
click at [419, 165] on link "Lines of Service" at bounding box center [400, 162] width 100 height 30
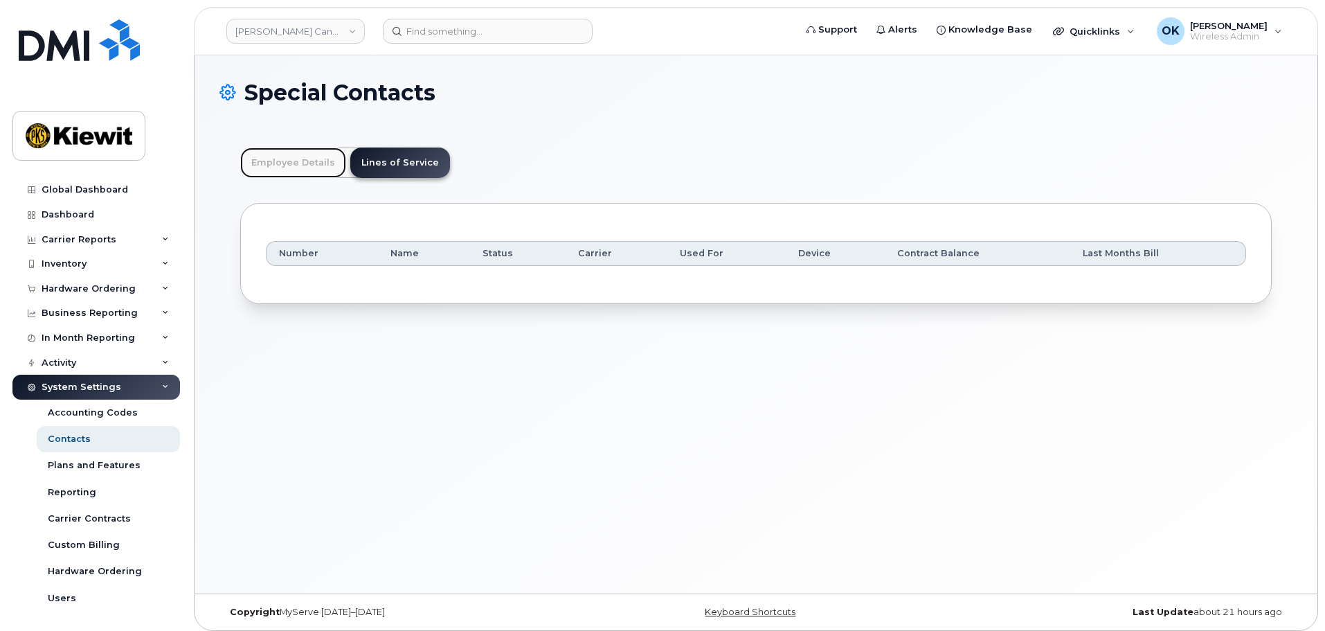
click at [323, 159] on link "Employee Details" at bounding box center [293, 162] width 106 height 30
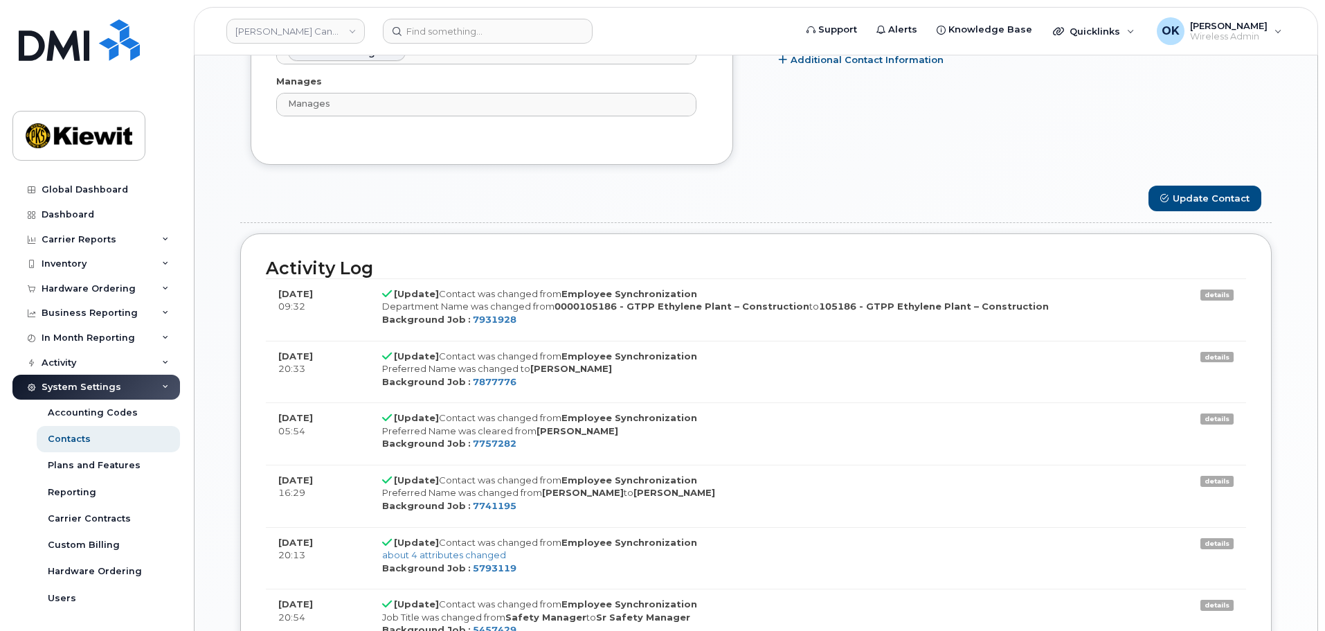
scroll to position [1038, 0]
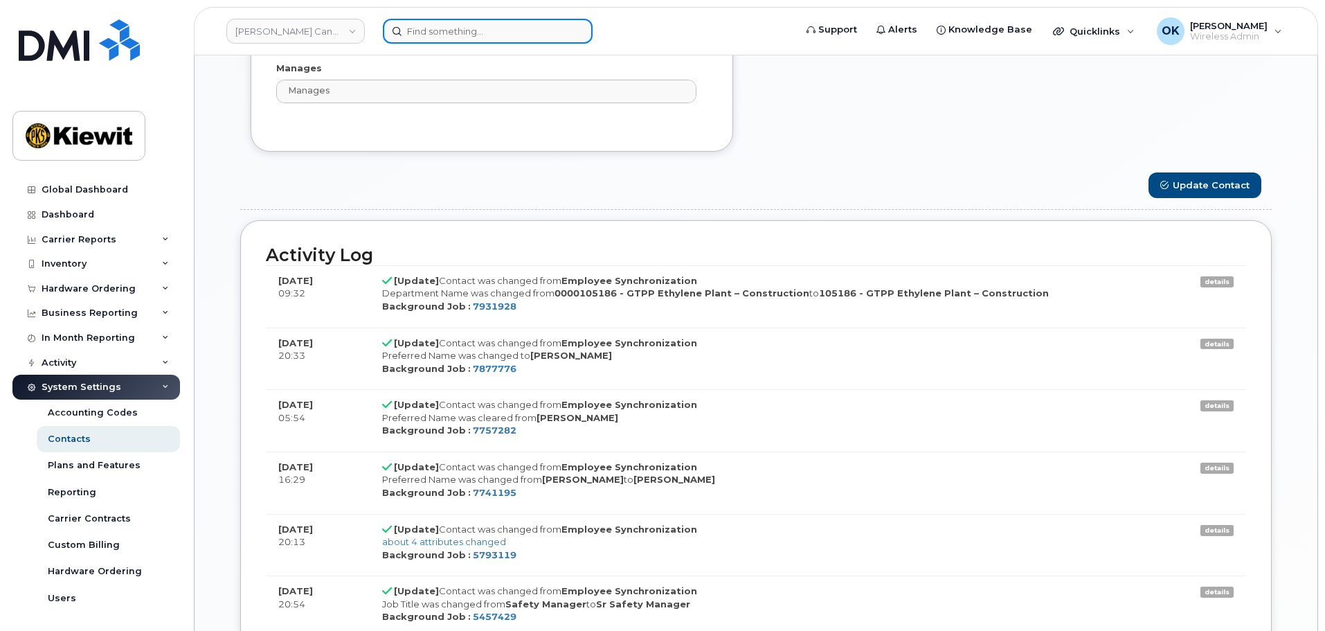
click at [464, 42] on input at bounding box center [488, 31] width 210 height 25
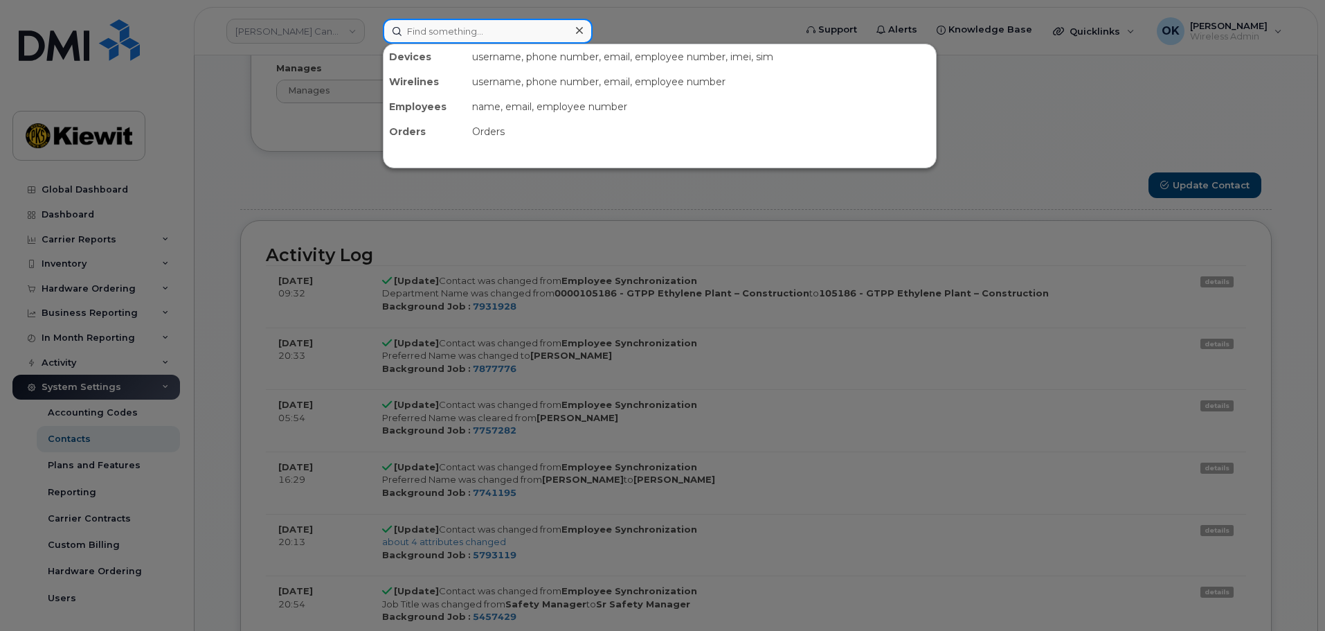
click at [476, 28] on input at bounding box center [488, 31] width 210 height 25
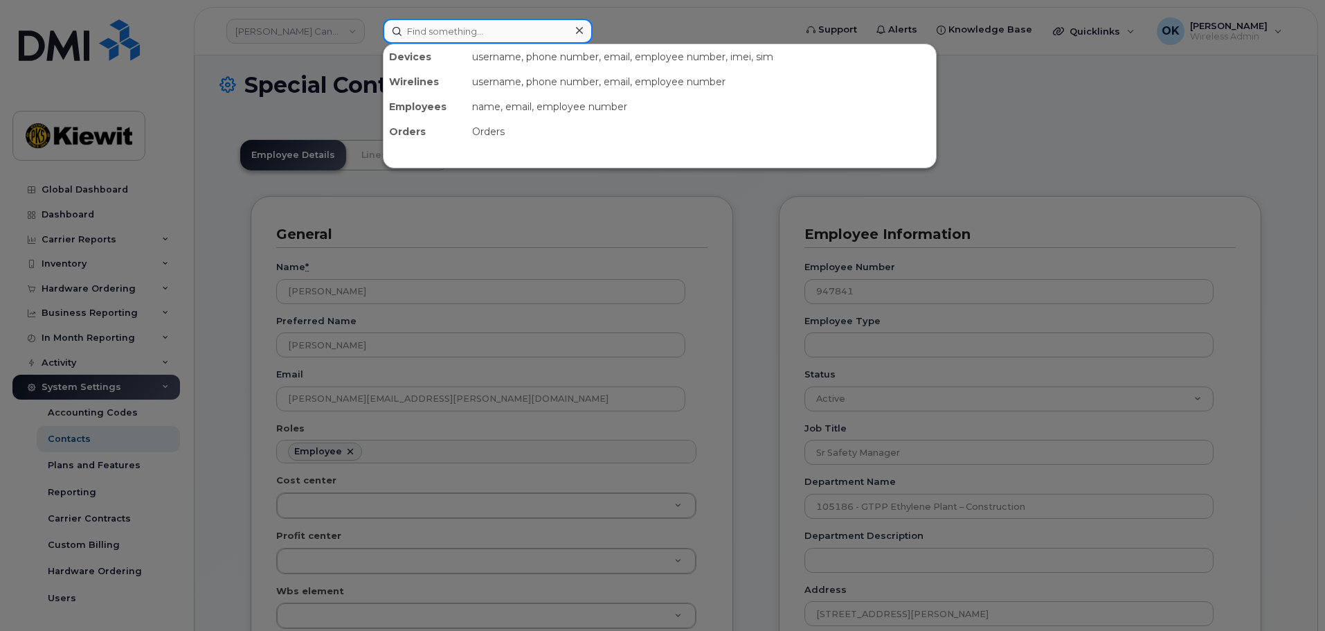
scroll to position [0, 0]
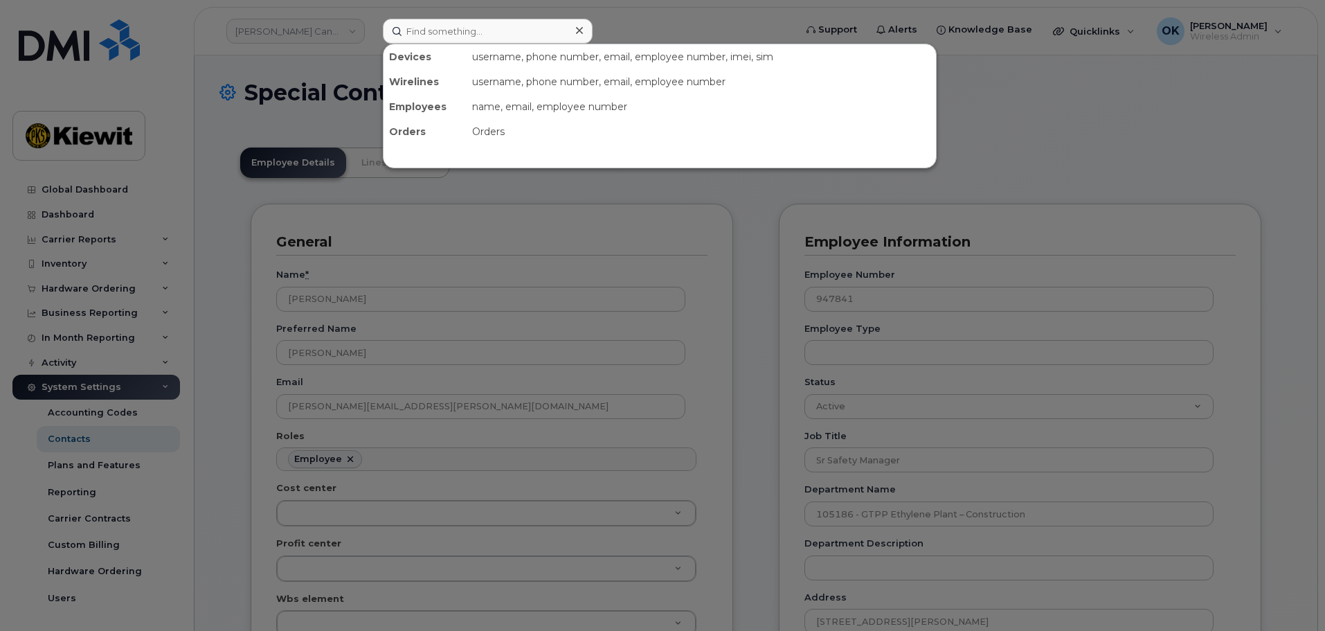
click at [485, 195] on div at bounding box center [662, 315] width 1325 height 631
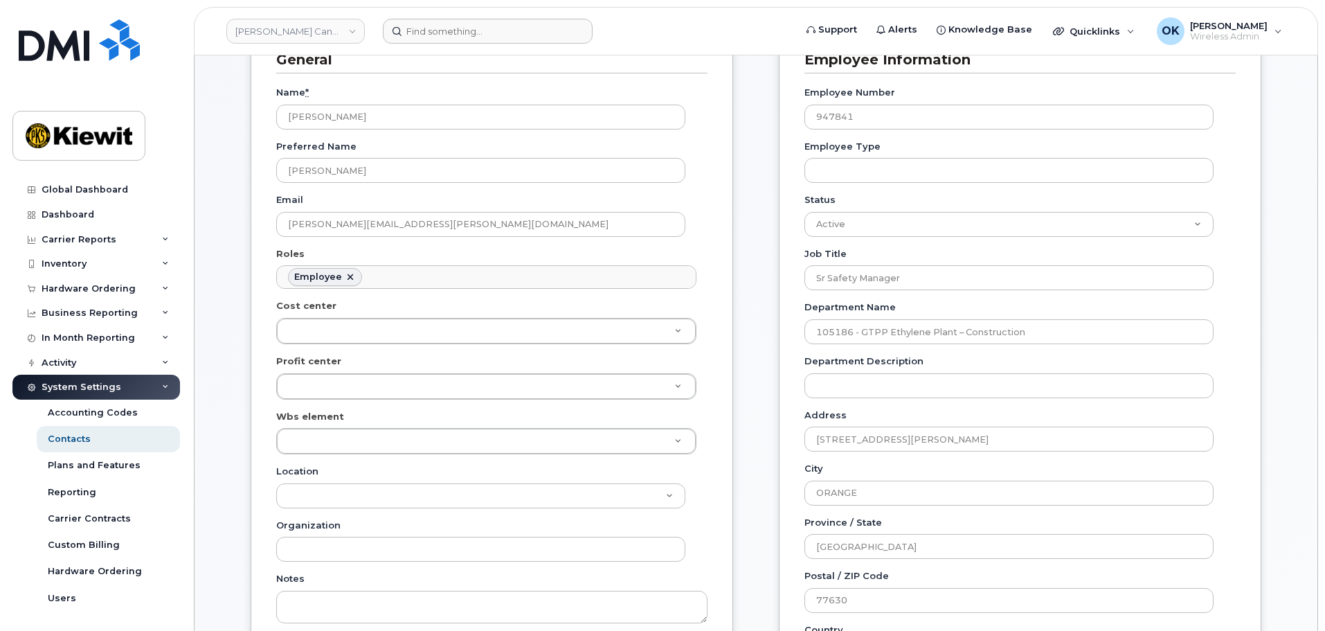
scroll to position [69, 0]
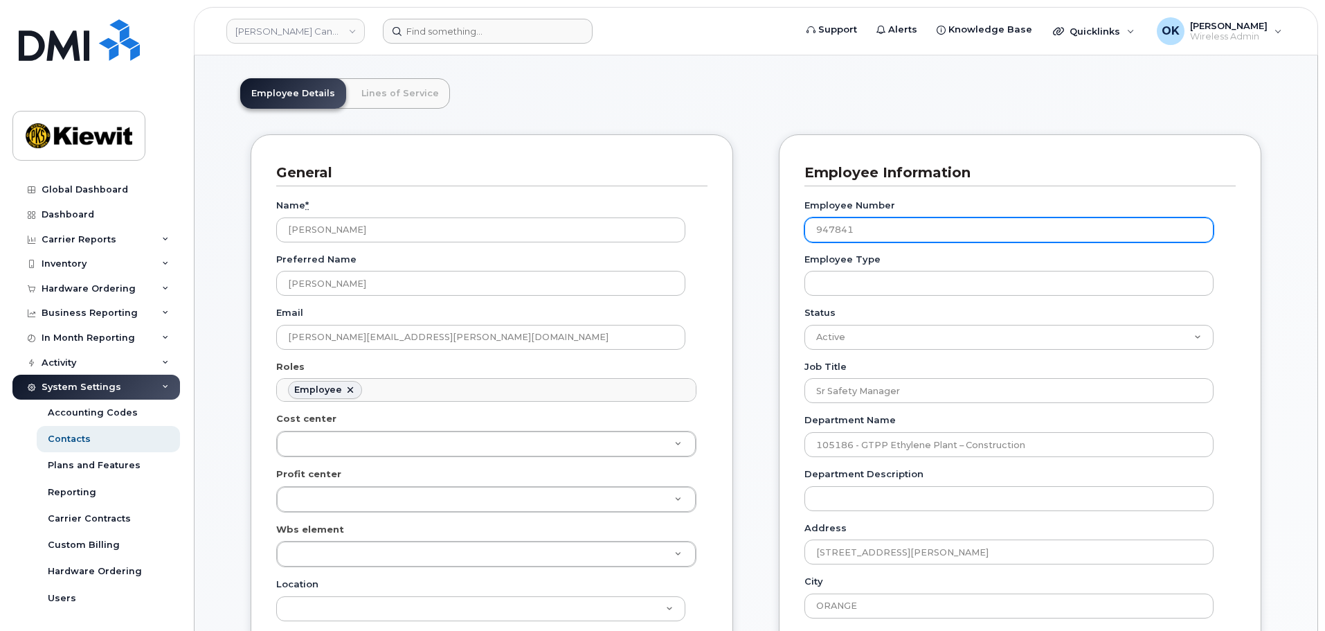
drag, startPoint x: 876, startPoint y: 234, endPoint x: 728, endPoint y: 230, distance: 148.2
click at [728, 230] on div "General Name * Michael Pippin Preferred Name Michael Email MICHAEL.PIPPIN@TICUS…" at bounding box center [755, 637] width 1031 height 1007
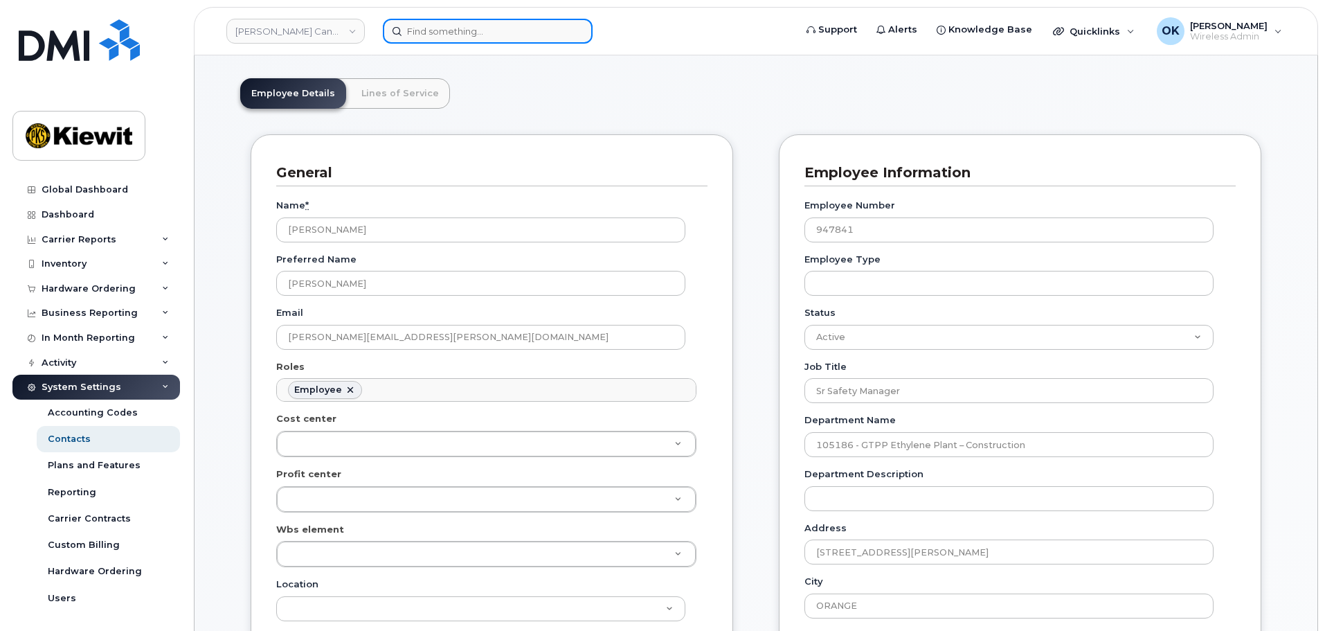
click at [428, 35] on input at bounding box center [488, 31] width 210 height 25
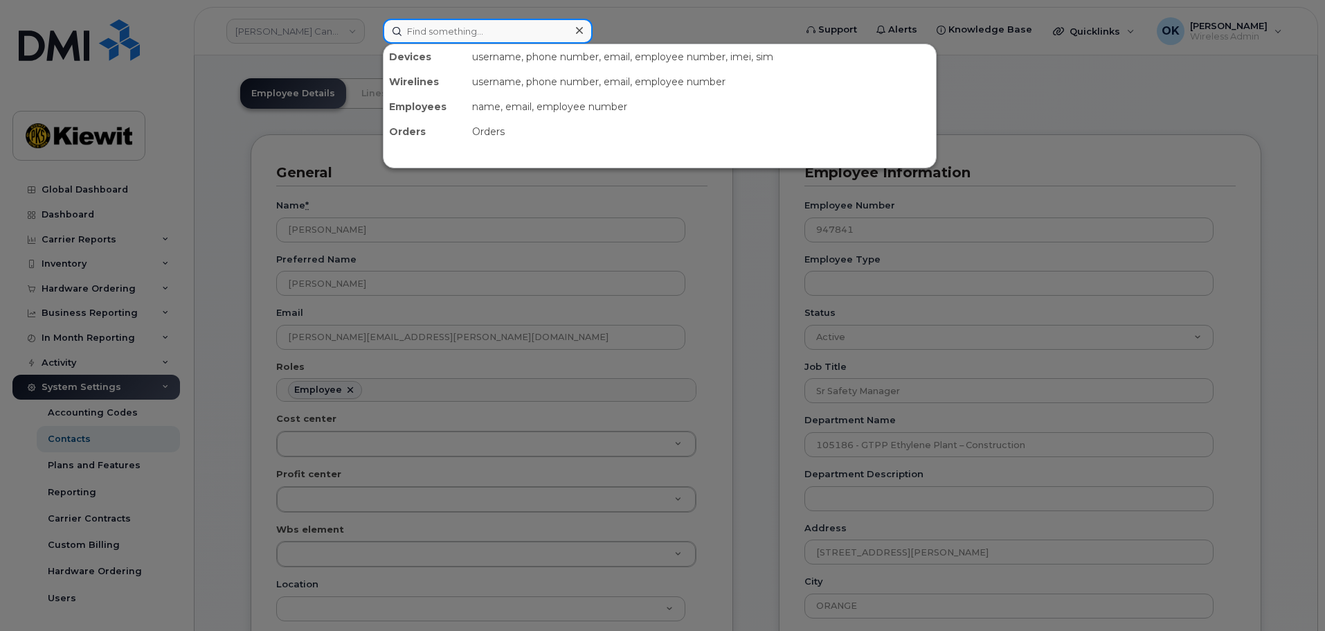
paste input "947841"
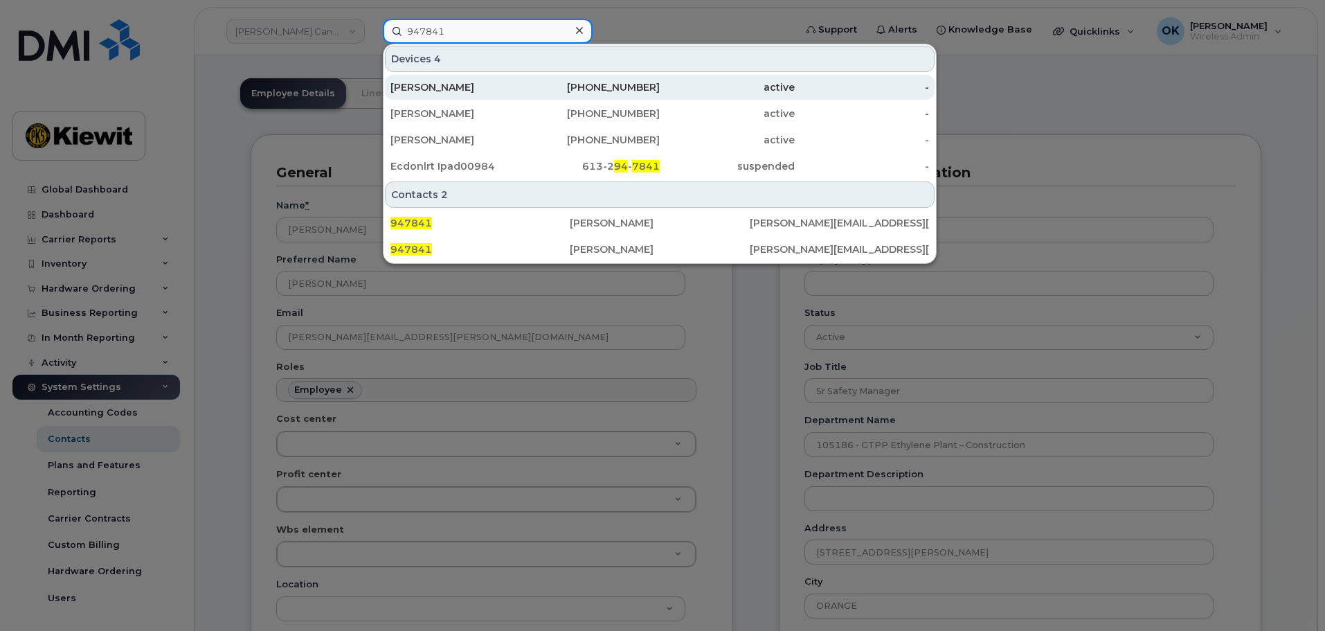
type input "947841"
click at [550, 93] on div "979-236-6308" at bounding box center [592, 87] width 135 height 14
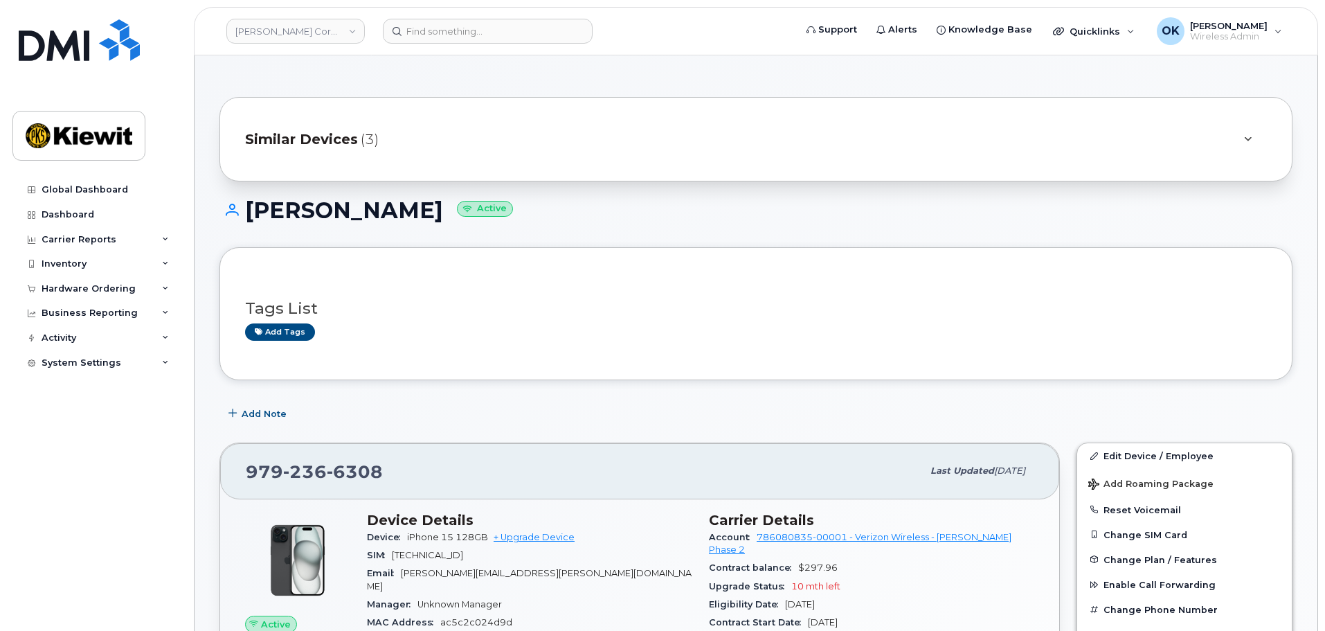
click at [336, 143] on span "Similar Devices" at bounding box center [301, 139] width 113 height 20
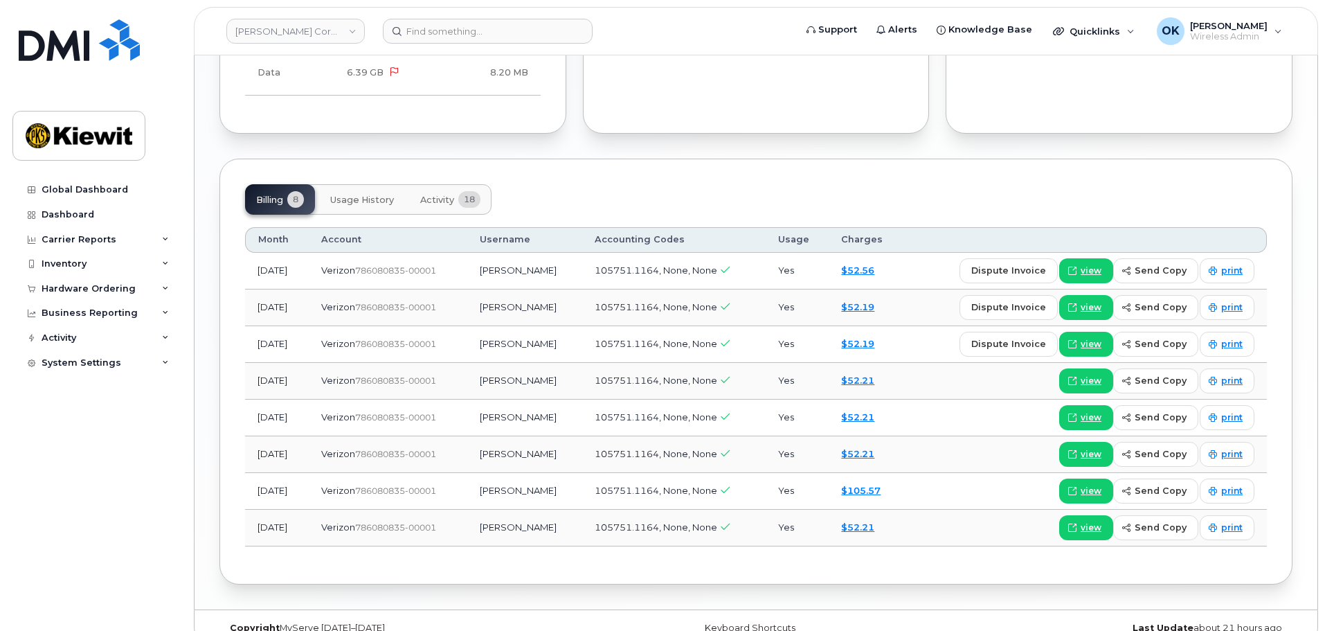
scroll to position [1636, 0]
